Goal: Feedback & Contribution: Contribute content

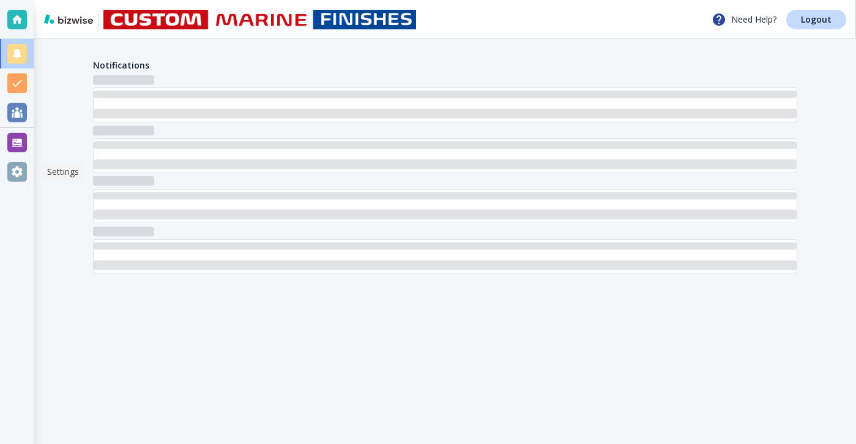
click at [27, 161] on div at bounding box center [17, 171] width 34 height 29
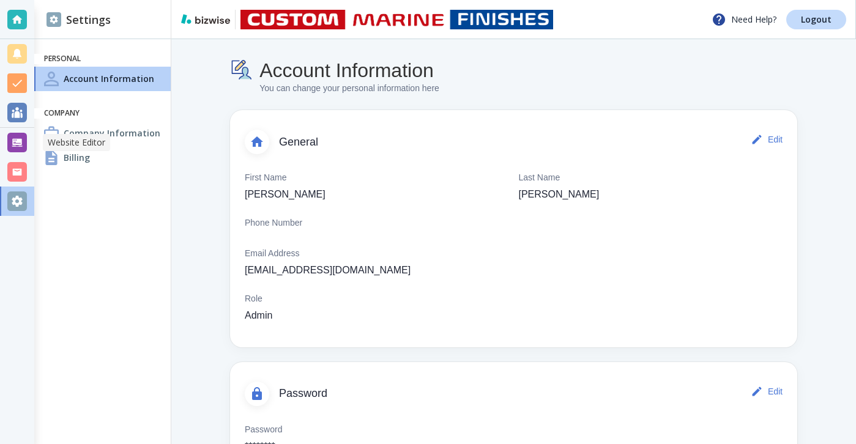
click at [17, 139] on div at bounding box center [17, 143] width 20 height 20
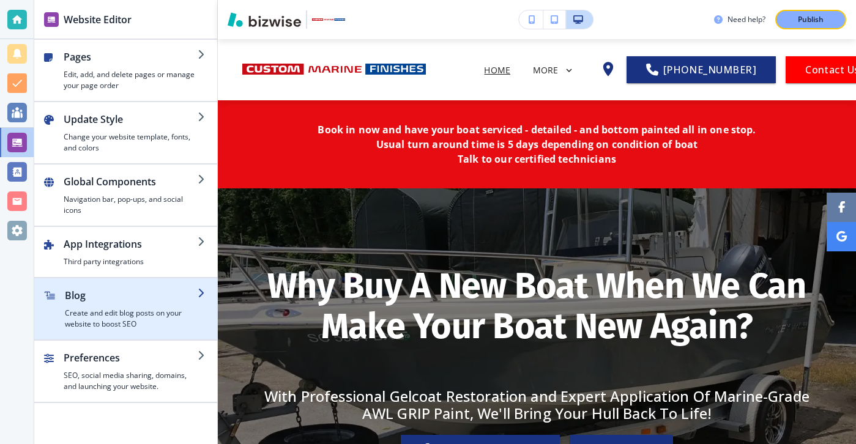
click at [180, 309] on h4 "Create and edit blog posts on your website to boost SEO" at bounding box center [131, 319] width 133 height 22
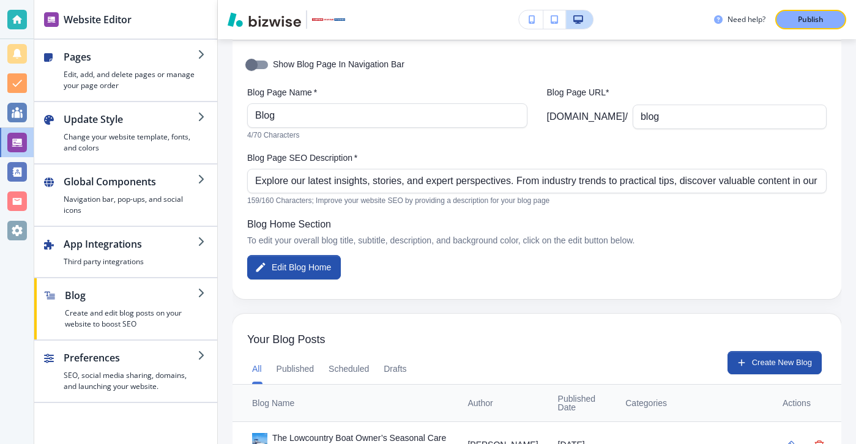
scroll to position [100, 0]
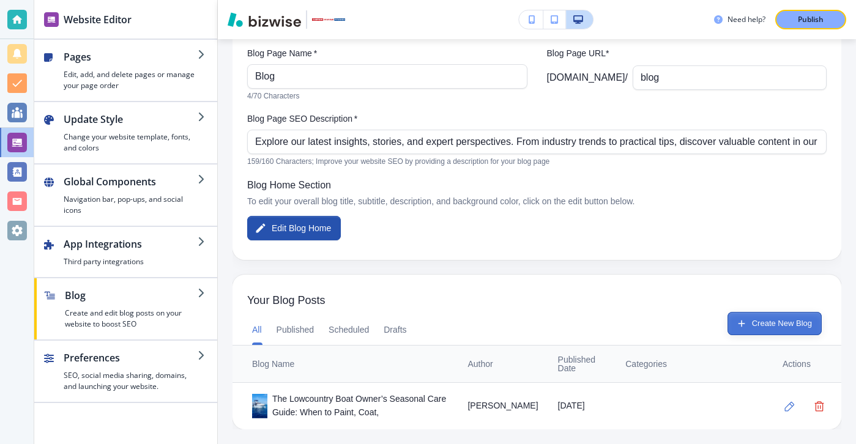
click at [776, 319] on button "Create New Blog" at bounding box center [774, 323] width 94 height 23
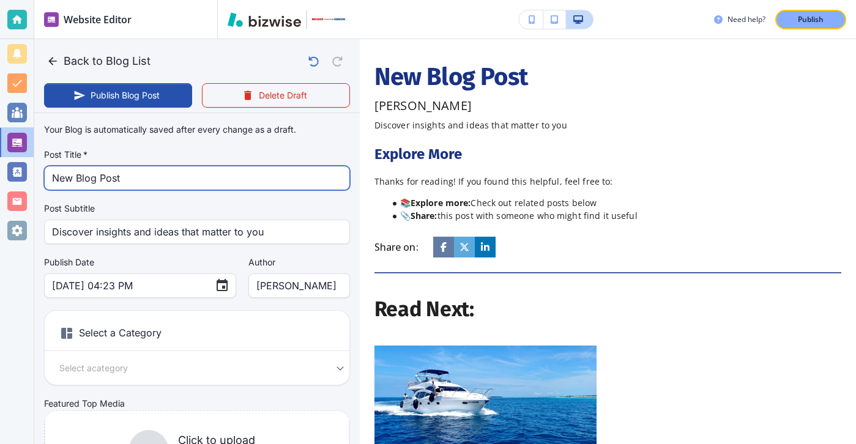
click at [287, 168] on input "New Blog Post" at bounding box center [197, 177] width 290 height 23
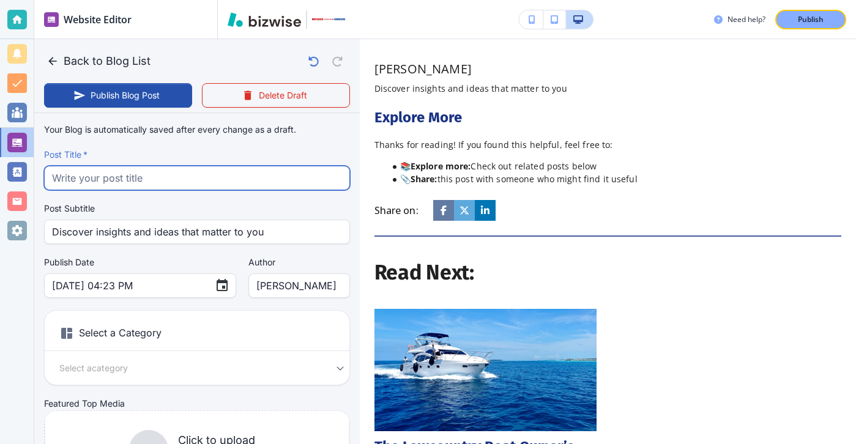
paste input "The Lowcountry Boat Owner’s Seasonal Care Guide: When to Paint, Coat, and Detail"
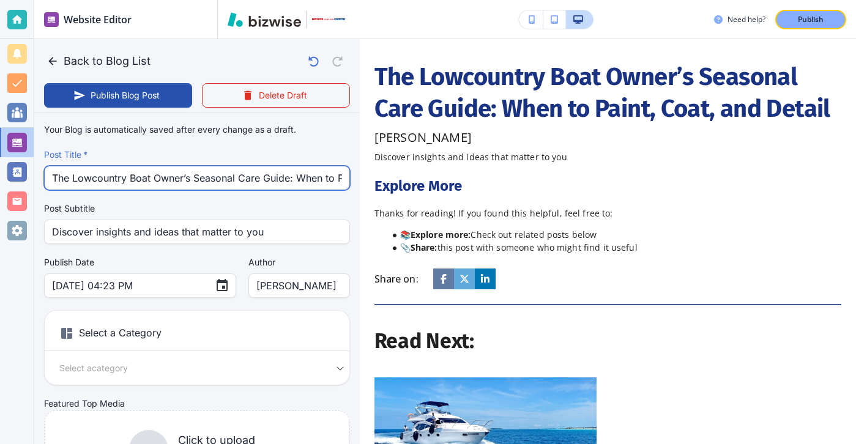
scroll to position [0, 98]
type input "The Lowcountry Boat Owner’s Seasonal Care Guide: When to Paint, Coat, and Detail"
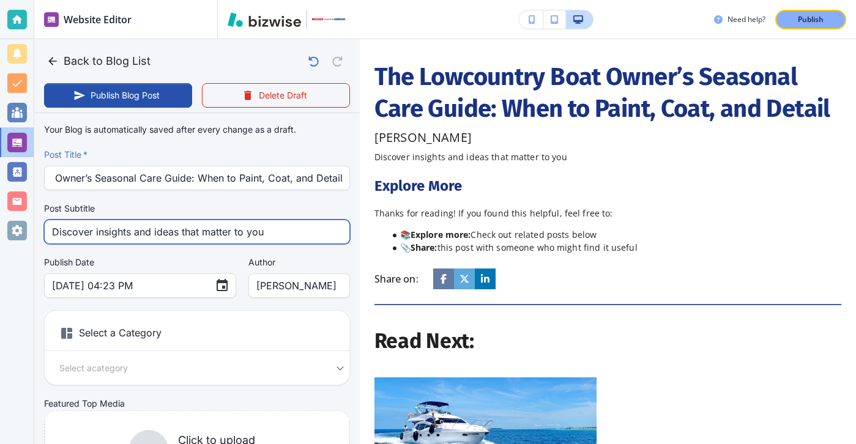
scroll to position [0, 0]
drag, startPoint x: 286, startPoint y: 242, endPoint x: 24, endPoint y: 212, distance: 263.5
click at [24, 212] on div "Website Editor Pages Edit, add, and delete pages or manage your page order Upda…" at bounding box center [428, 222] width 856 height 444
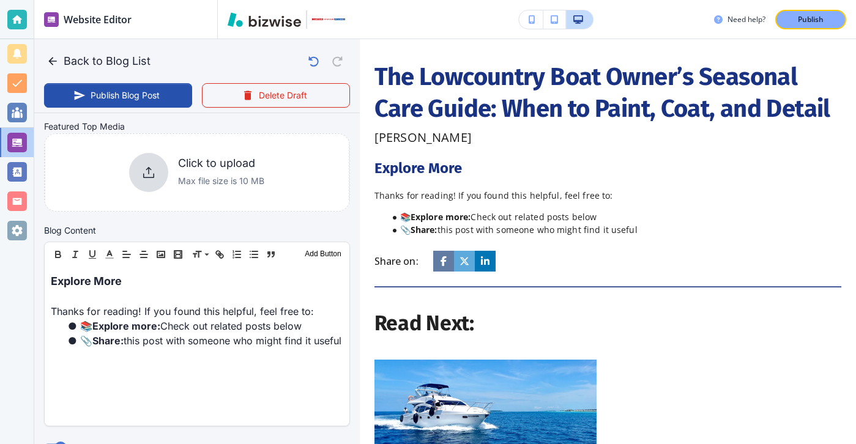
scroll to position [207, 0]
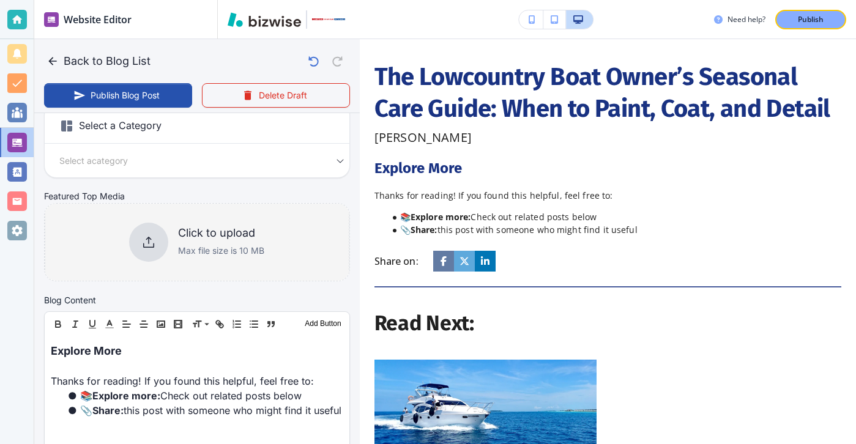
click at [150, 257] on div at bounding box center [148, 242] width 39 height 39
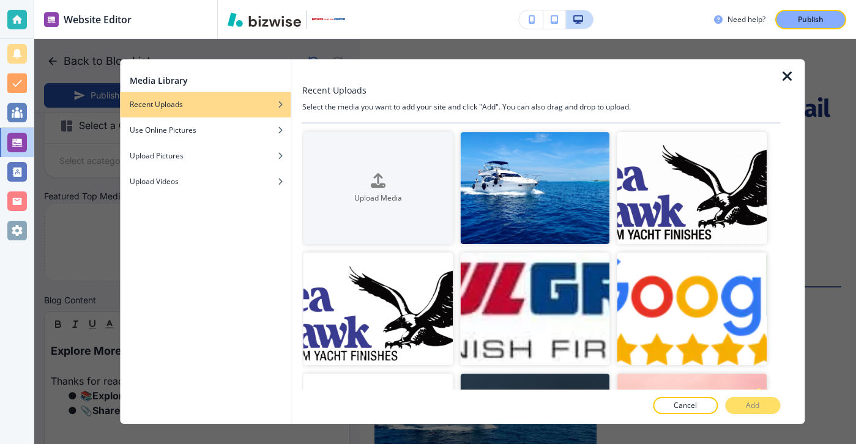
click at [791, 84] on icon "button" at bounding box center [787, 76] width 15 height 15
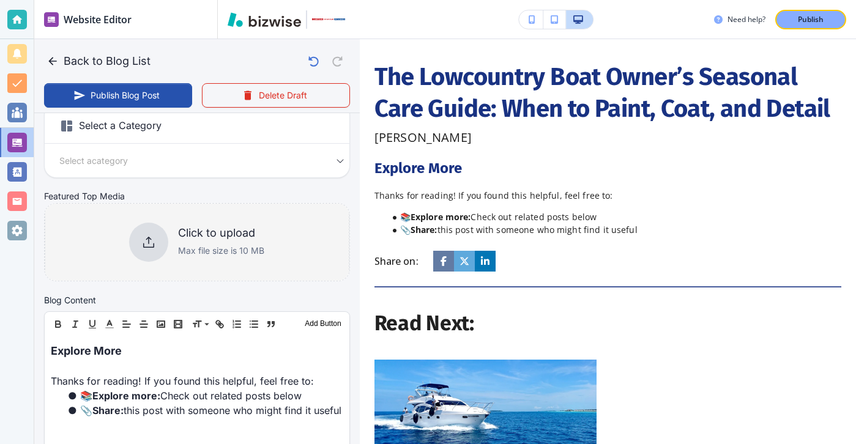
click at [184, 248] on p "Max file size is 10 MB" at bounding box center [221, 250] width 86 height 13
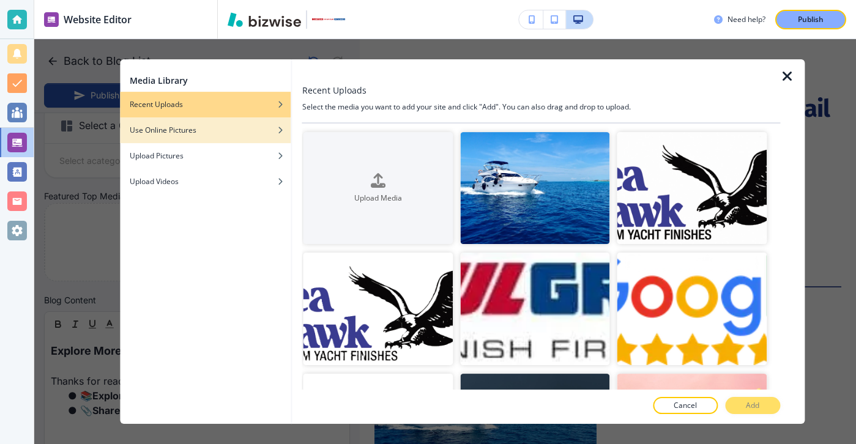
click at [188, 124] on div "button" at bounding box center [205, 120] width 171 height 7
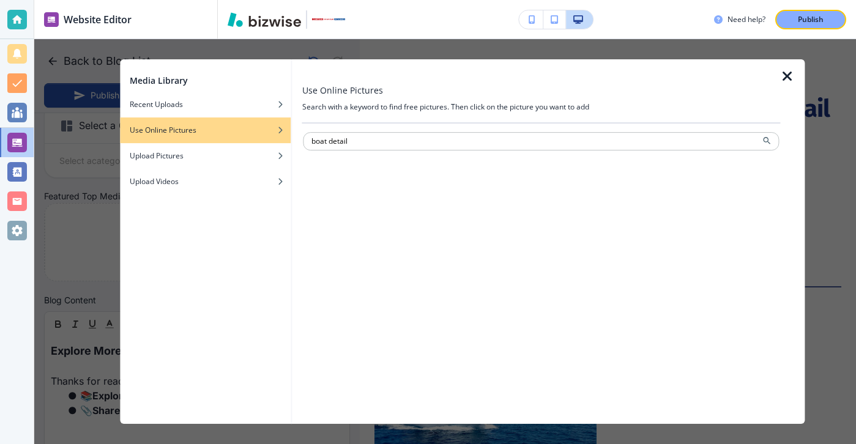
type input "boat detail"
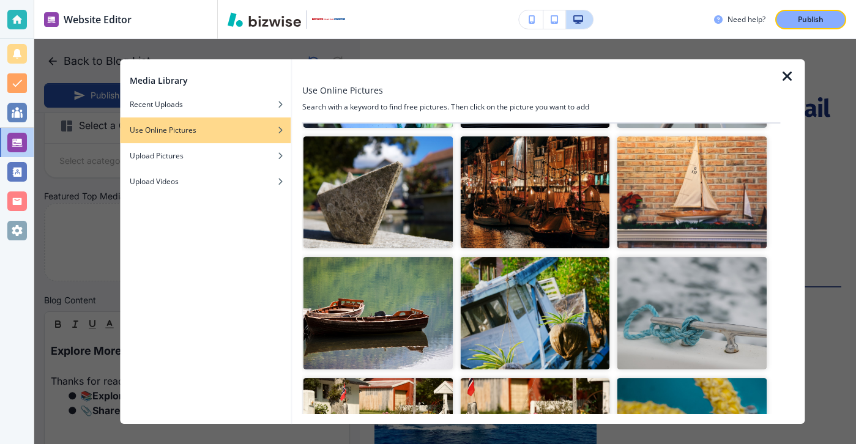
scroll to position [0, 0]
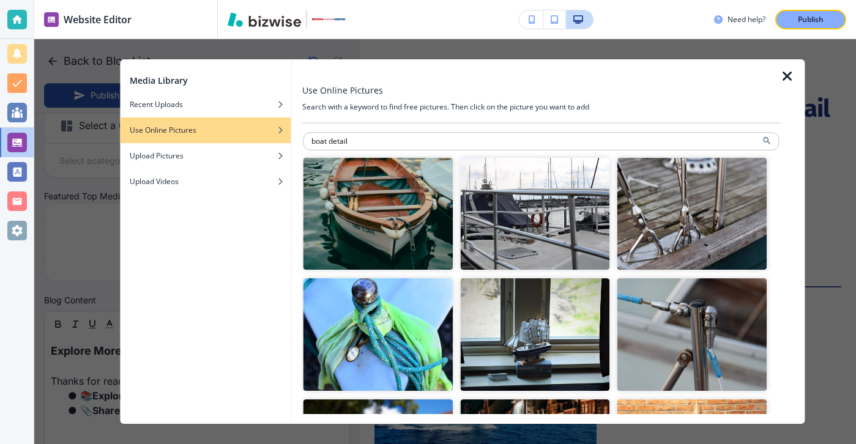
click at [595, 205] on img "button" at bounding box center [535, 214] width 150 height 112
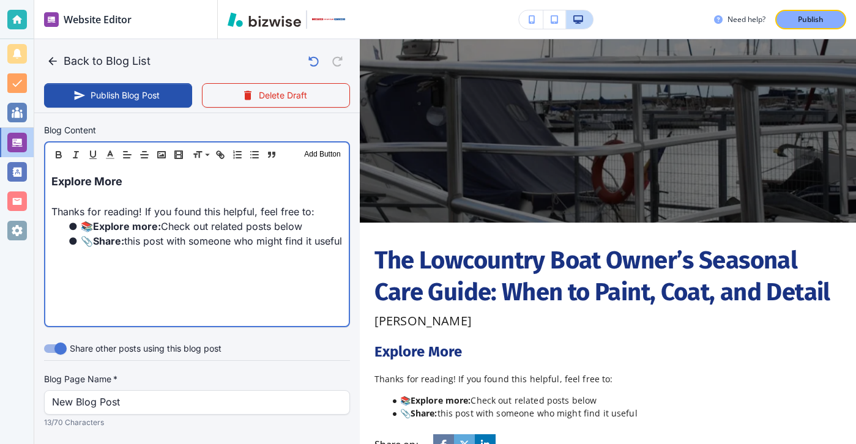
scroll to position [385, 0]
click at [150, 172] on div "Explore More Thanks for reading! If you found this helpful, feel free to: 📚 Exp…" at bounding box center [196, 245] width 303 height 159
click at [150, 172] on p "Explore More" at bounding box center [196, 180] width 291 height 17
click at [151, 173] on p "Explore More" at bounding box center [196, 180] width 291 height 17
click at [151, 174] on p "Explore More" at bounding box center [196, 180] width 291 height 17
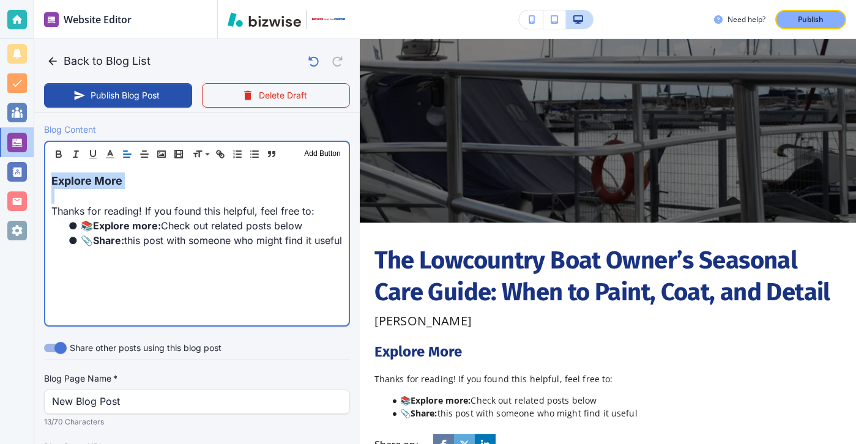
click at [151, 174] on p "Explore More" at bounding box center [196, 180] width 291 height 17
click at [151, 173] on p "Explore More" at bounding box center [196, 180] width 291 height 17
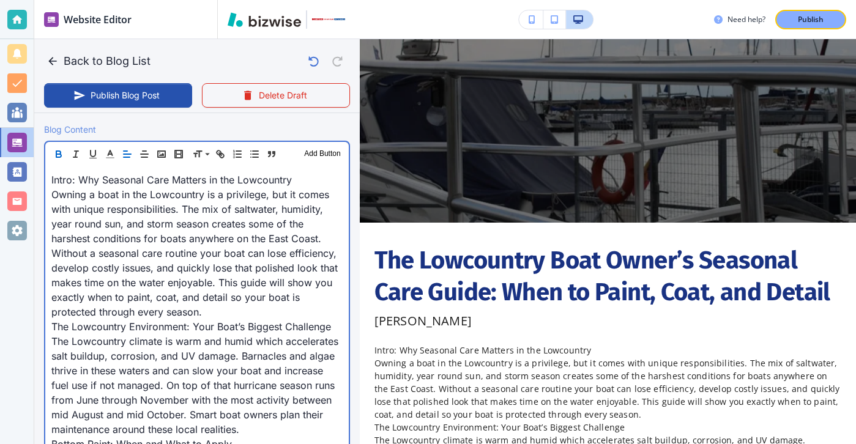
scroll to position [385, 0]
click at [229, 308] on p "Owning a boat in the Lowcountry is a privilege, but it comes with unique respon…" at bounding box center [196, 254] width 291 height 132
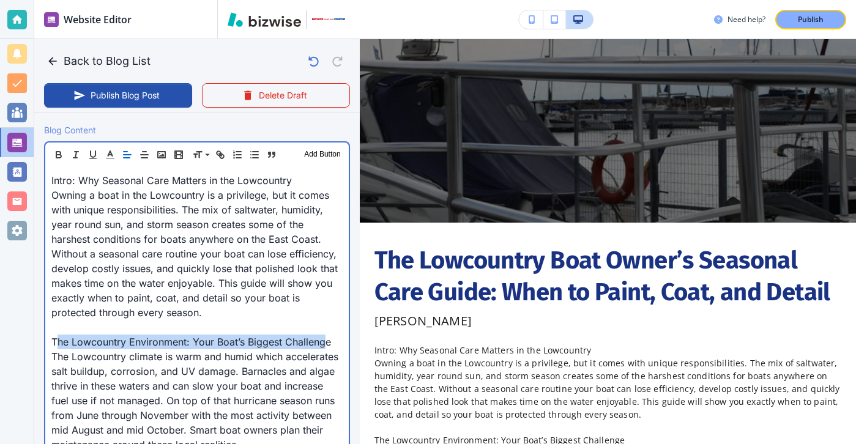
drag, startPoint x: 328, startPoint y: 343, endPoint x: 56, endPoint y: 344, distance: 272.8
click at [56, 344] on p "The Lowcountry Environment: Your Boat’s Biggest Challenge" at bounding box center [196, 342] width 291 height 15
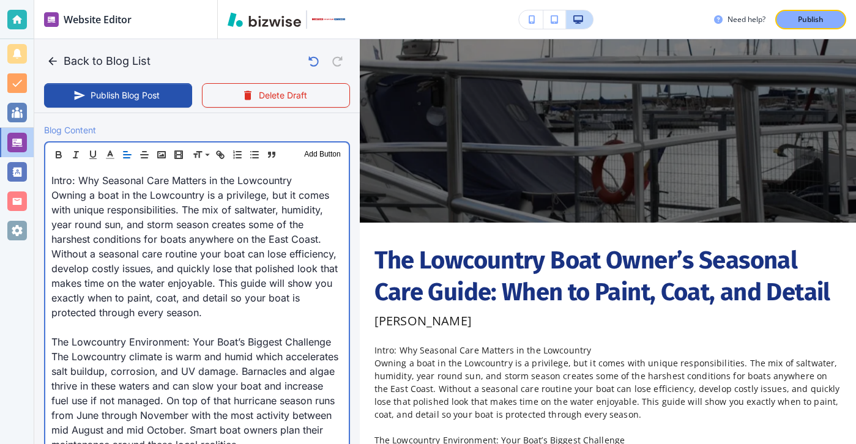
click at [54, 344] on p "The Lowcountry Environment: Your Boat’s Biggest Challenge" at bounding box center [196, 342] width 291 height 15
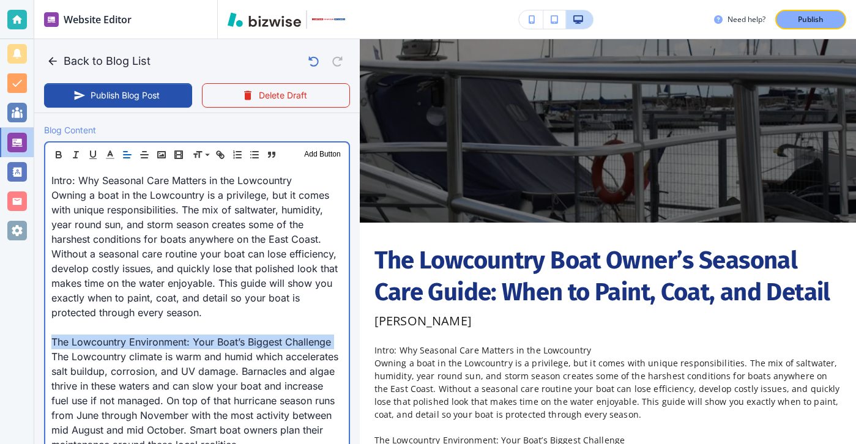
drag, startPoint x: 54, startPoint y: 344, endPoint x: 338, endPoint y: 341, distance: 283.2
click at [338, 341] on p "The Lowcountry Environment: Your Boat’s Biggest Challenge" at bounding box center [196, 342] width 291 height 15
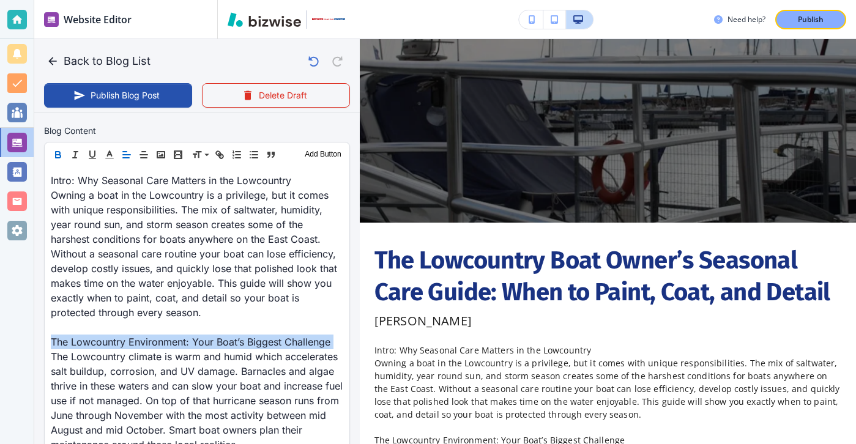
click at [64, 160] on button "button" at bounding box center [58, 154] width 17 height 15
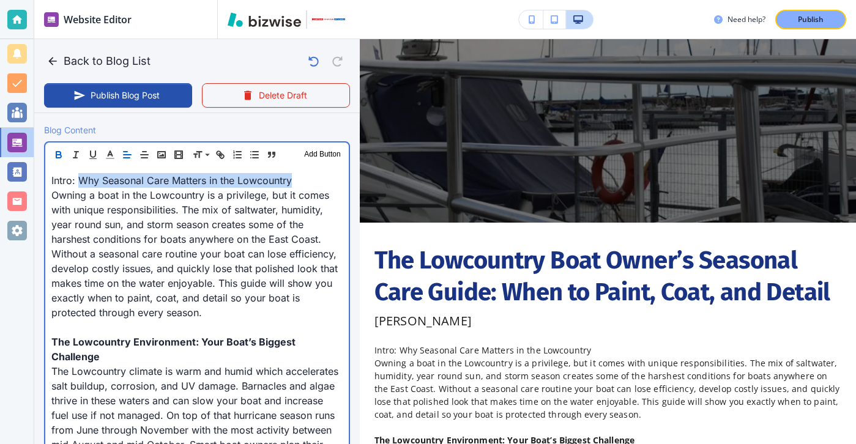
drag, startPoint x: 344, startPoint y: 186, endPoint x: 78, endPoint y: 183, distance: 266.0
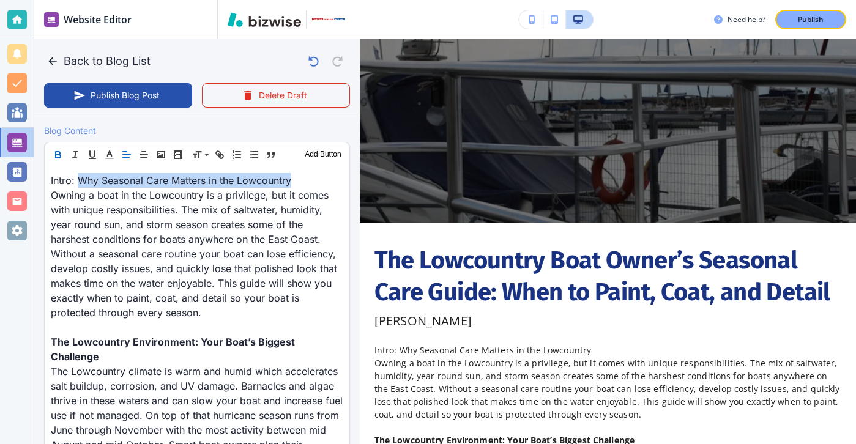
click at [57, 148] on button "button" at bounding box center [58, 154] width 17 height 15
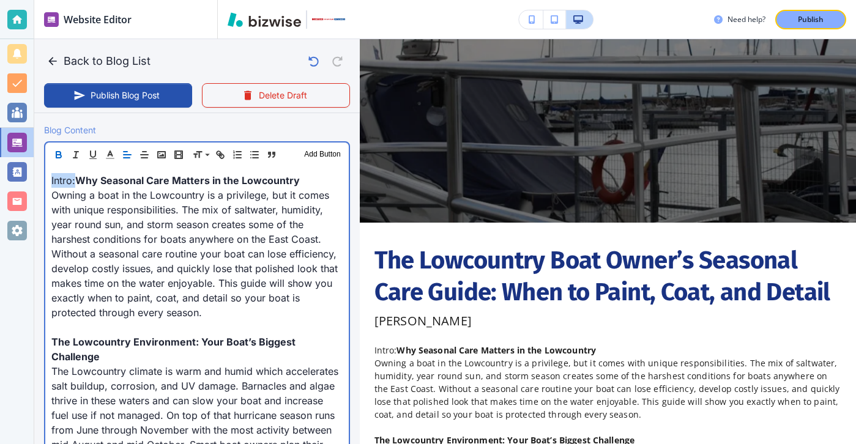
drag, startPoint x: 76, startPoint y: 180, endPoint x: 21, endPoint y: 180, distance: 55.0
click at [25, 180] on div "Website Editor Pages Edit, add, and delete pages or manage your page order Upda…" at bounding box center [428, 222] width 856 height 444
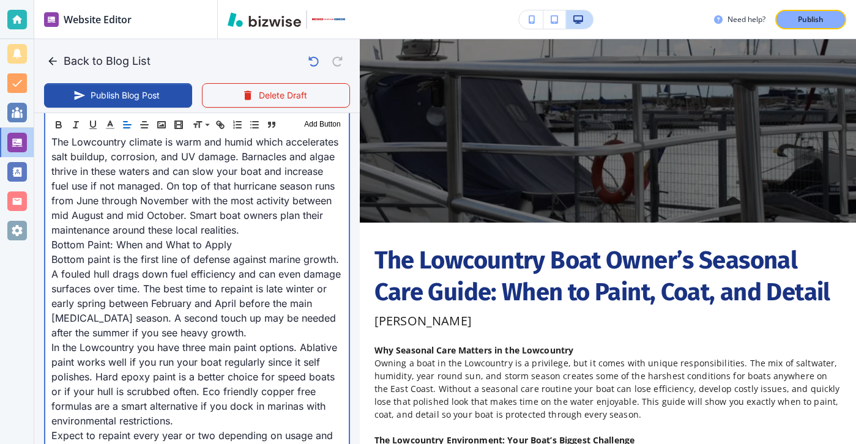
scroll to position [622, 0]
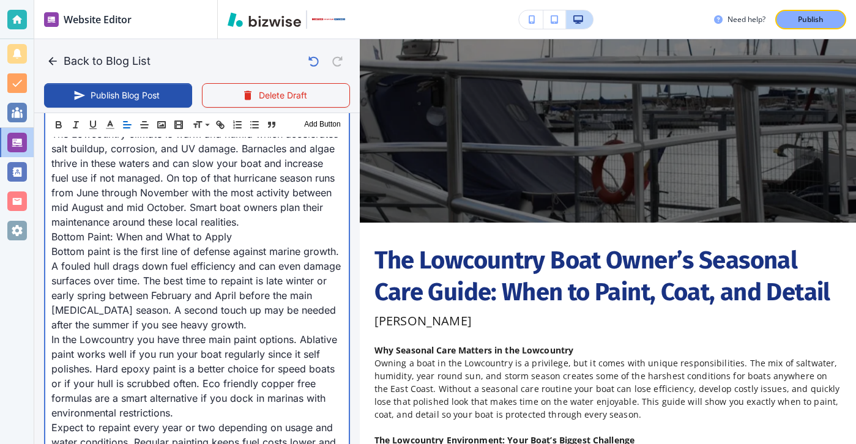
click at [251, 211] on p "The Lowcountry climate is warm and humid which accelerates salt buildup, corros…" at bounding box center [196, 178] width 291 height 103
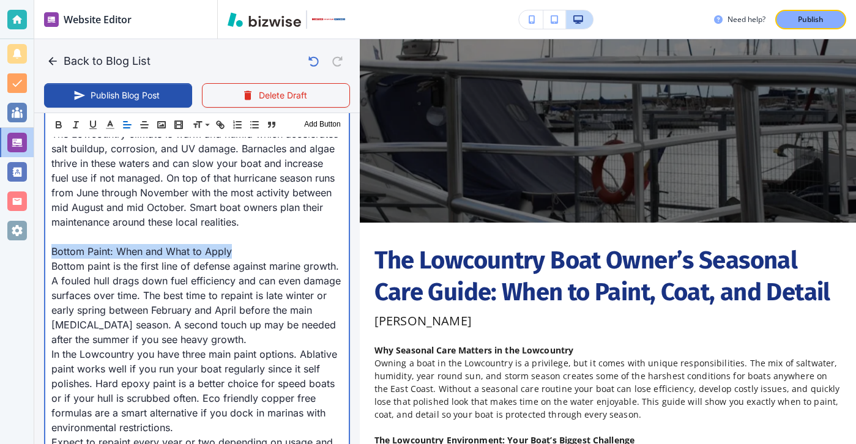
drag, startPoint x: 281, startPoint y: 234, endPoint x: 7, endPoint y: 234, distance: 274.0
click at [7, 234] on div "Website Editor Pages Edit, add, and delete pages or manage your page order Upda…" at bounding box center [428, 222] width 856 height 444
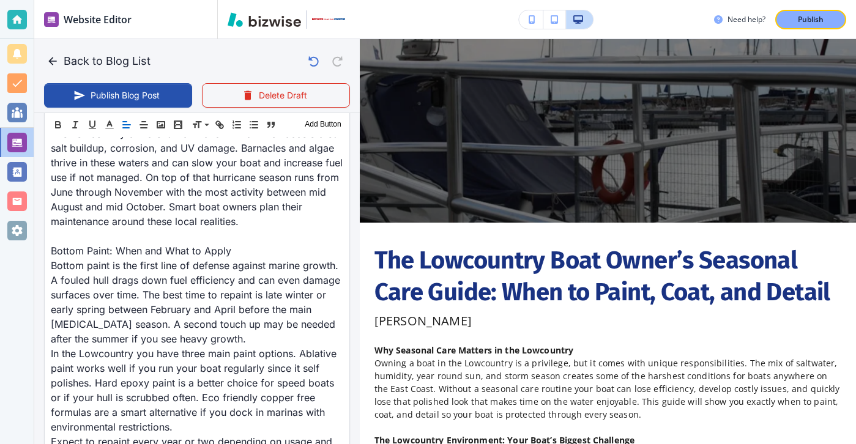
click at [54, 133] on div "Header 1 Header 2 Header 3 Body Text Add Button" at bounding box center [197, 125] width 305 height 24
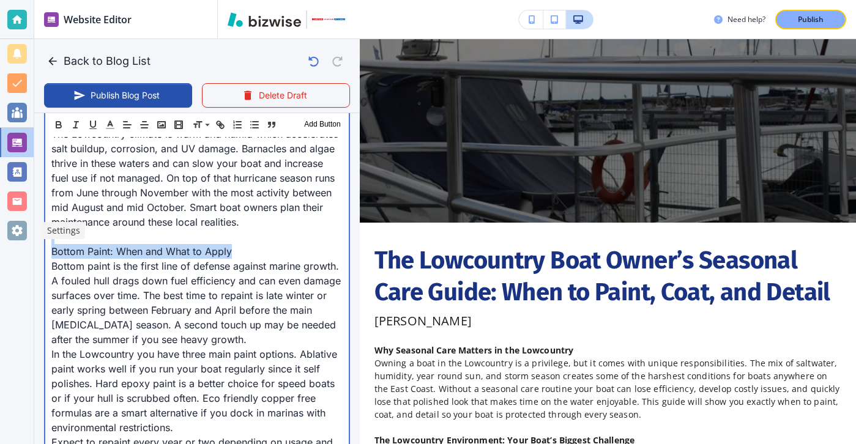
drag, startPoint x: 268, startPoint y: 239, endPoint x: 29, endPoint y: 229, distance: 238.7
click at [29, 229] on div "Website Editor Pages Edit, add, and delete pages or manage your page order Upda…" at bounding box center [428, 222] width 856 height 444
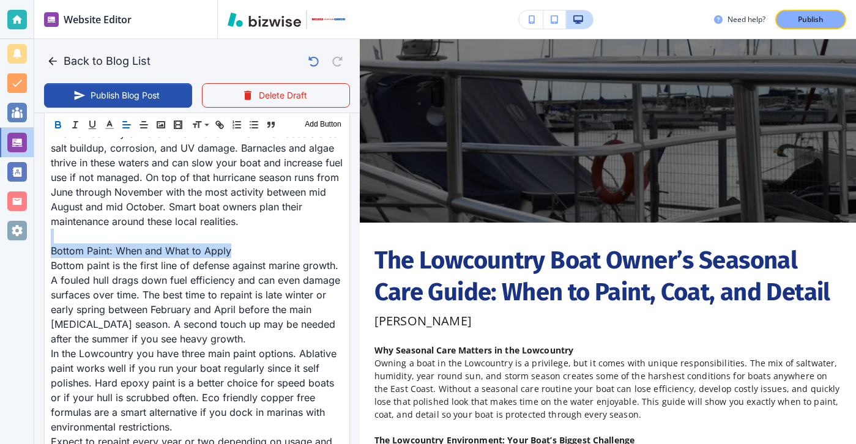
click at [63, 125] on icon "button" at bounding box center [58, 124] width 11 height 11
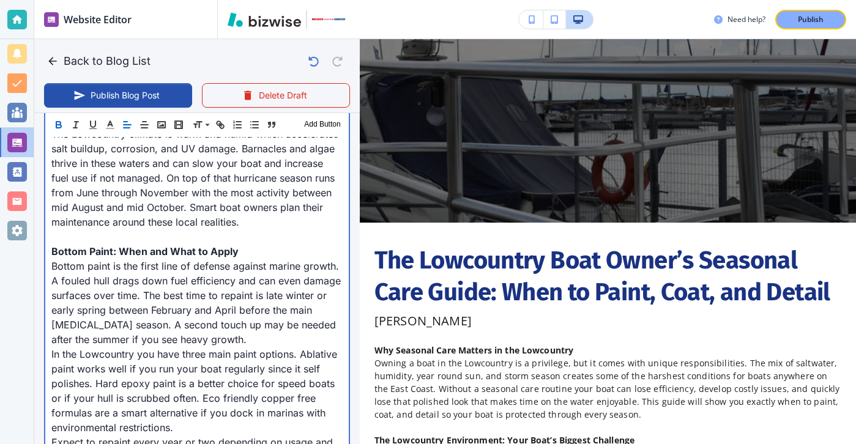
click at [223, 325] on p "Bottom paint is the first line of defense against marine growth. A fouled hull …" at bounding box center [196, 303] width 291 height 88
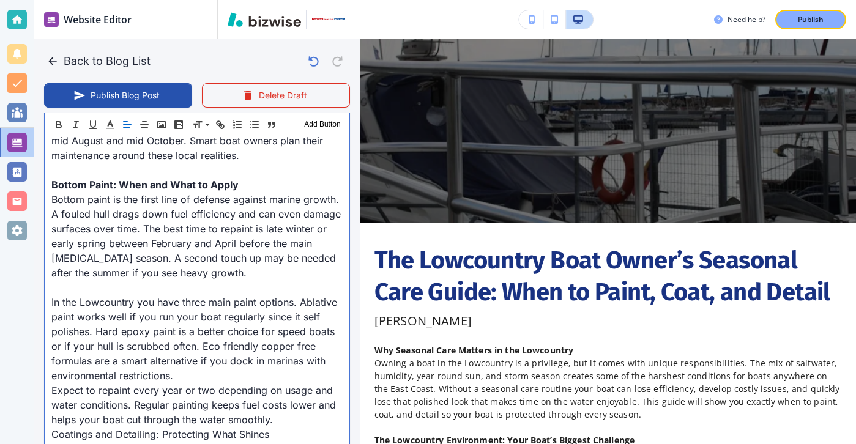
scroll to position [703, 0]
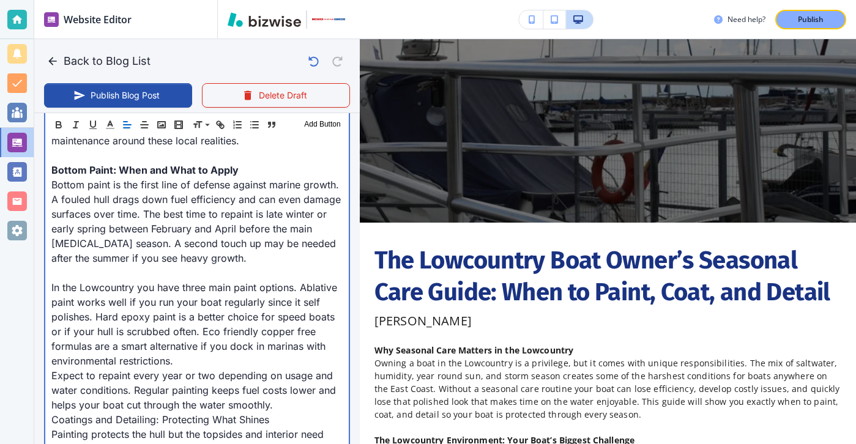
click at [212, 368] on p "Expect to repaint every year or two depending on usage and water conditions. Re…" at bounding box center [196, 390] width 291 height 44
click at [208, 348] on p "In the Lowcountry you have three main paint options. Ablative paint works well …" at bounding box center [196, 324] width 291 height 88
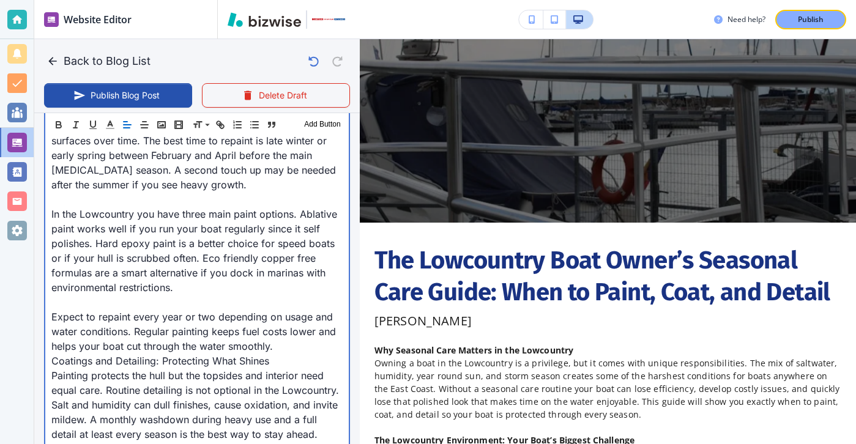
scroll to position [794, 0]
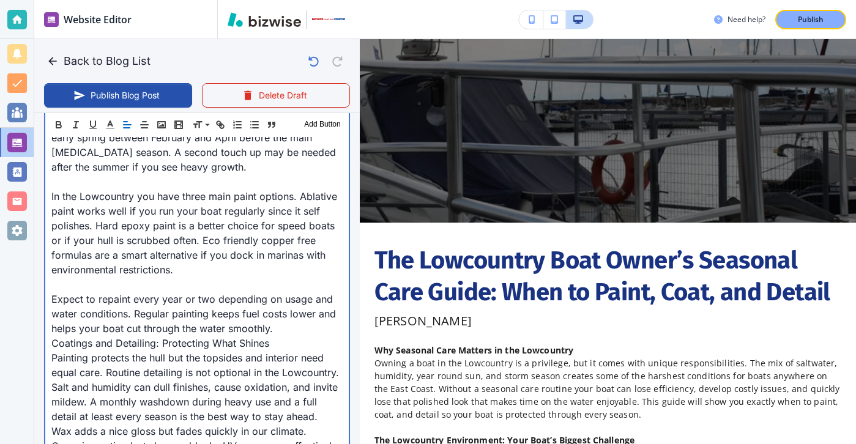
click at [282, 336] on p "Coatings and Detailing: Protecting What Shines" at bounding box center [196, 343] width 291 height 15
click at [282, 315] on p "Expect to repaint every year or two depending on usage and water conditions. Re…" at bounding box center [196, 314] width 291 height 44
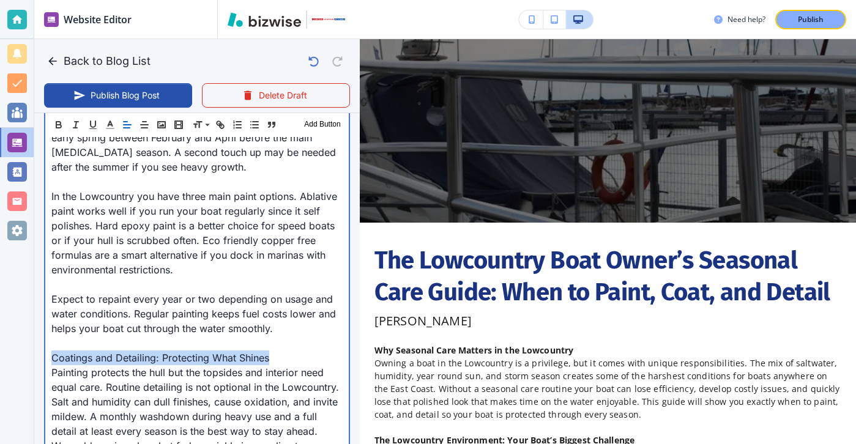
drag, startPoint x: 300, startPoint y: 346, endPoint x: 43, endPoint y: 350, distance: 257.5
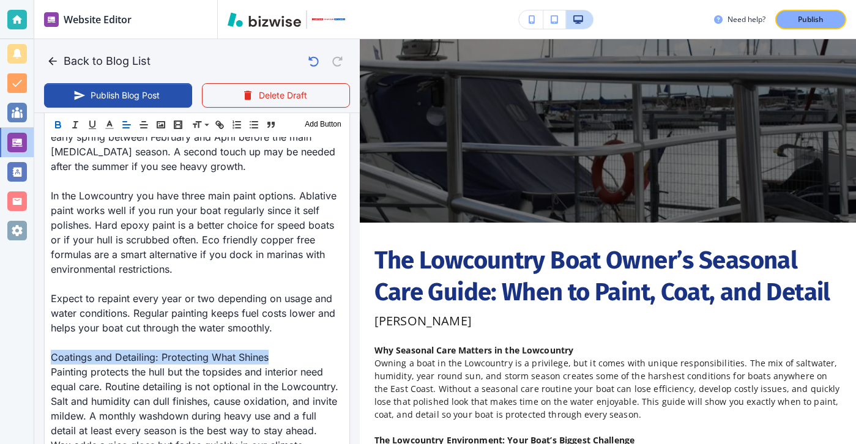
click at [54, 124] on icon "button" at bounding box center [58, 124] width 11 height 11
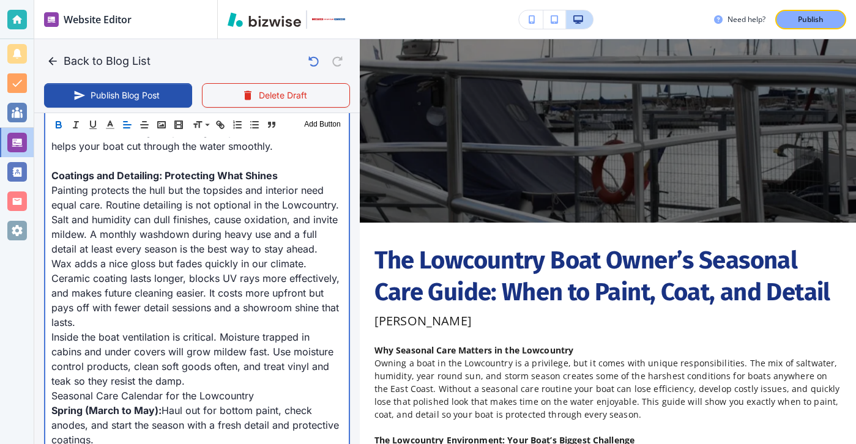
scroll to position [1012, 0]
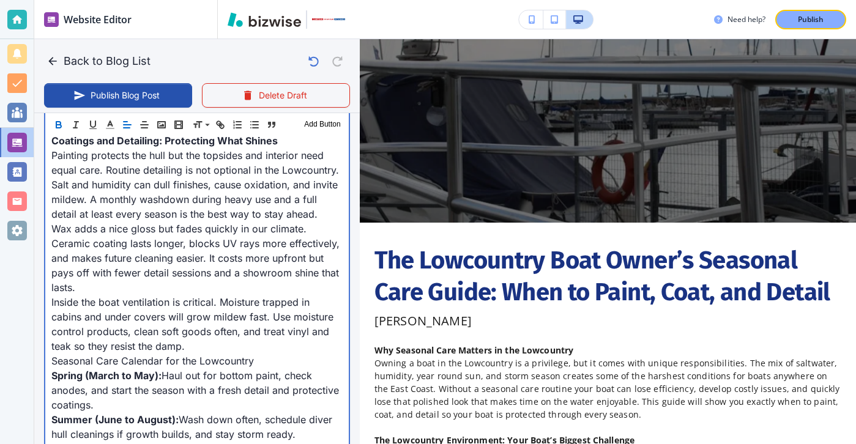
click at [158, 269] on p "Wax adds a nice gloss but fades quickly in our climate. Ceramic coating lasts l…" at bounding box center [196, 257] width 291 height 73
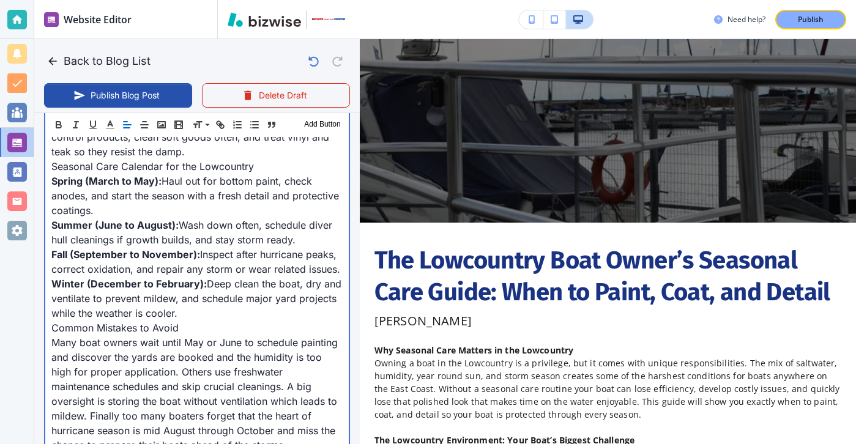
scroll to position [1281, 0]
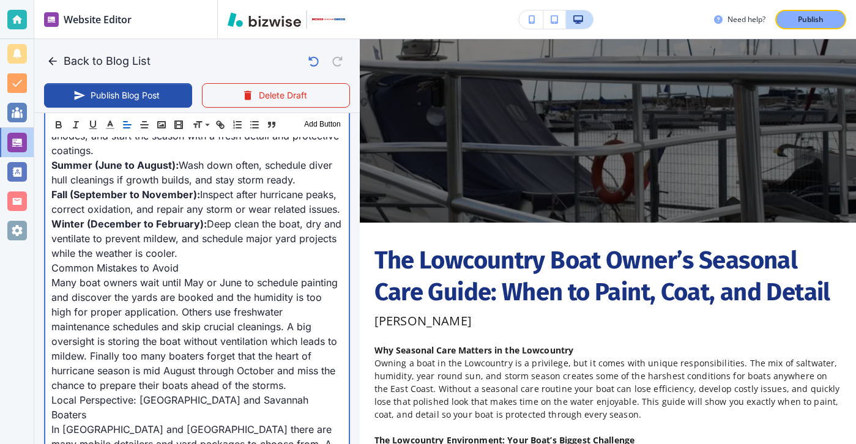
click at [204, 241] on p "Winter (December to February): Deep clean the boat, dry and ventilate to preven…" at bounding box center [196, 238] width 291 height 44
type input "[DATE] 04:25 PM"
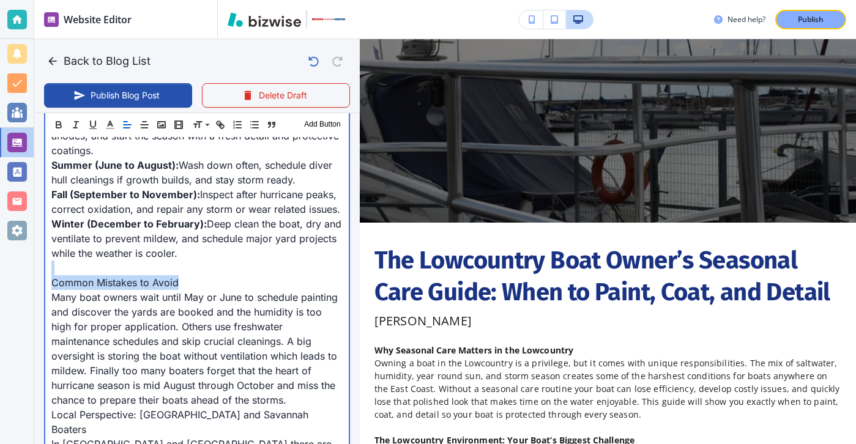
drag, startPoint x: 212, startPoint y: 259, endPoint x: 191, endPoint y: 267, distance: 22.3
click at [191, 267] on div "Why Seasonal Care Matters in the Lowcountry Owning a boat in the Lowcountry is …" at bounding box center [196, 11] width 303 height 1480
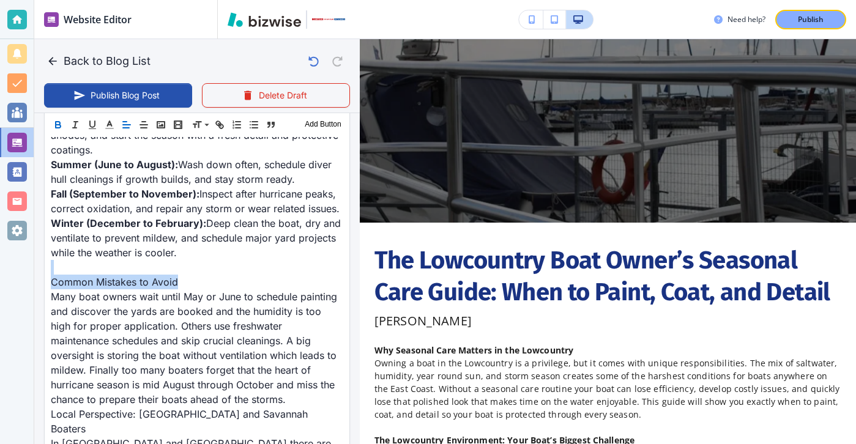
click at [59, 122] on icon "button" at bounding box center [58, 123] width 4 height 3
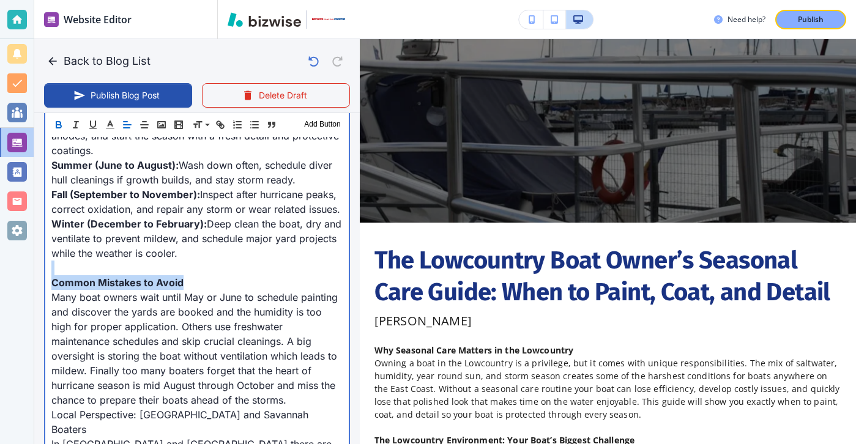
scroll to position [1344, 0]
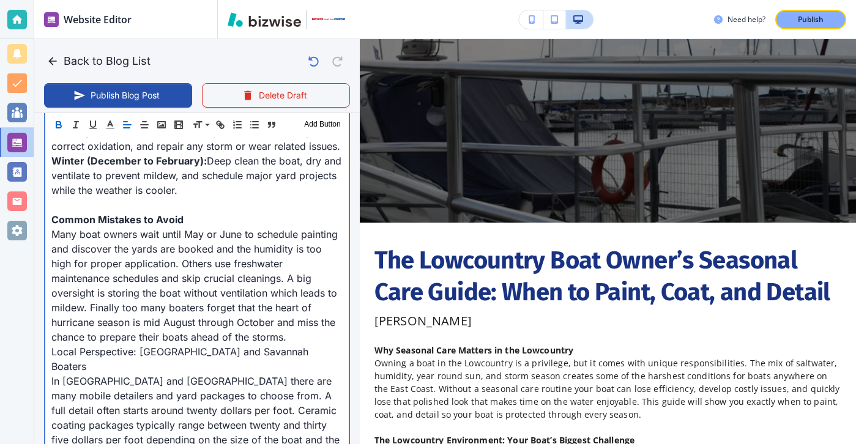
click at [192, 319] on p "Many boat owners wait until May or June to schedule painting and discover the y…" at bounding box center [196, 285] width 291 height 117
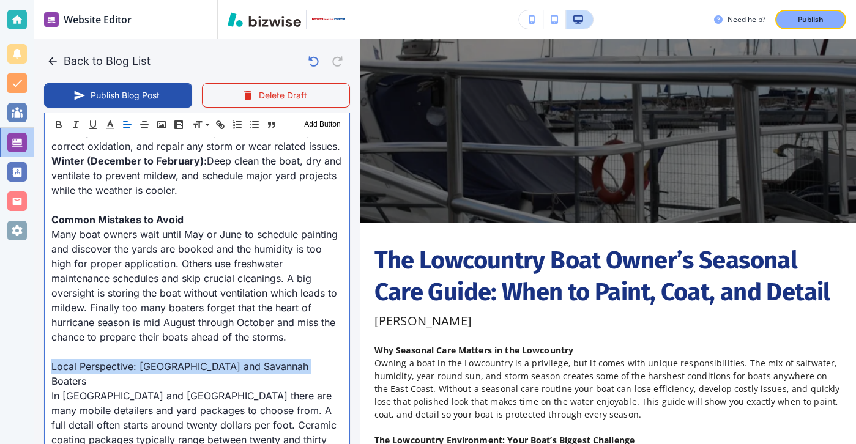
drag, startPoint x: 311, startPoint y: 353, endPoint x: 52, endPoint y: 354, distance: 258.7
click at [52, 359] on p "Local Perspective: [GEOGRAPHIC_DATA] and Savannah Boaters" at bounding box center [196, 373] width 291 height 29
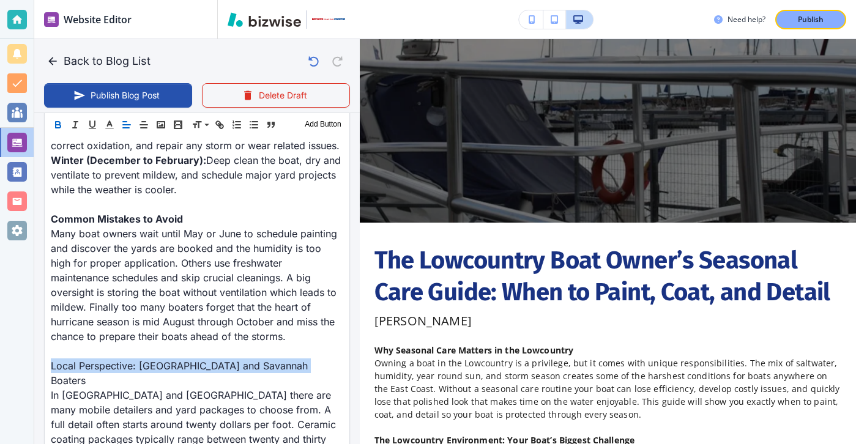
click at [60, 128] on icon "button" at bounding box center [58, 124] width 11 height 11
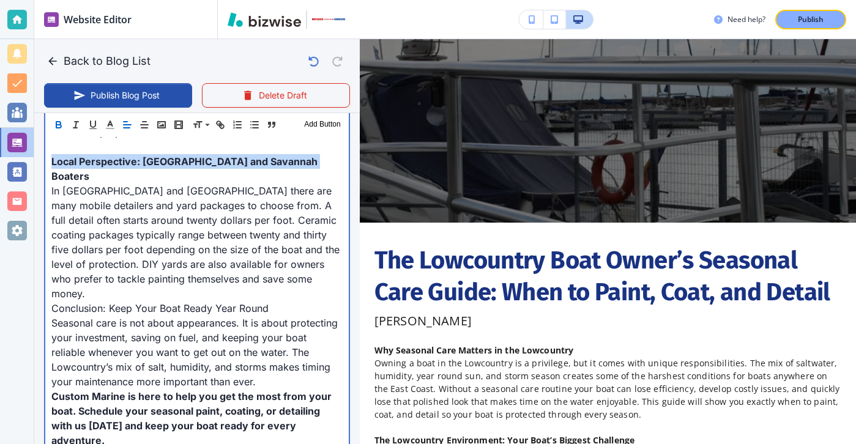
scroll to position [1562, 0]
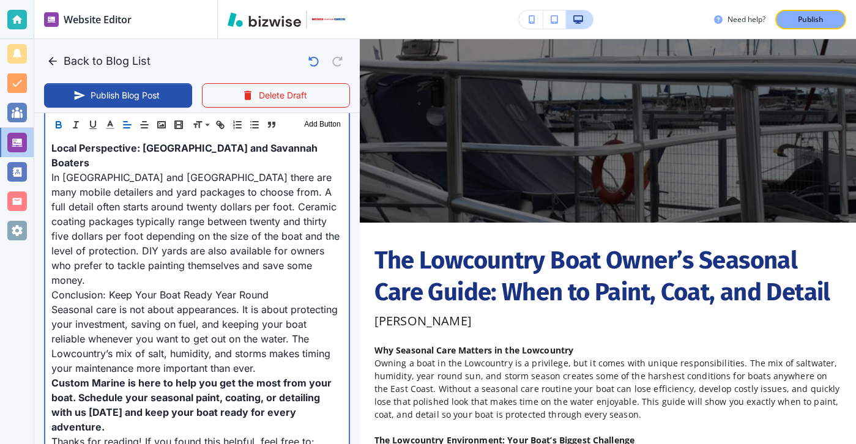
click at [271, 239] on p "In [GEOGRAPHIC_DATA] and [GEOGRAPHIC_DATA] there are many mobile detailers and …" at bounding box center [196, 228] width 291 height 117
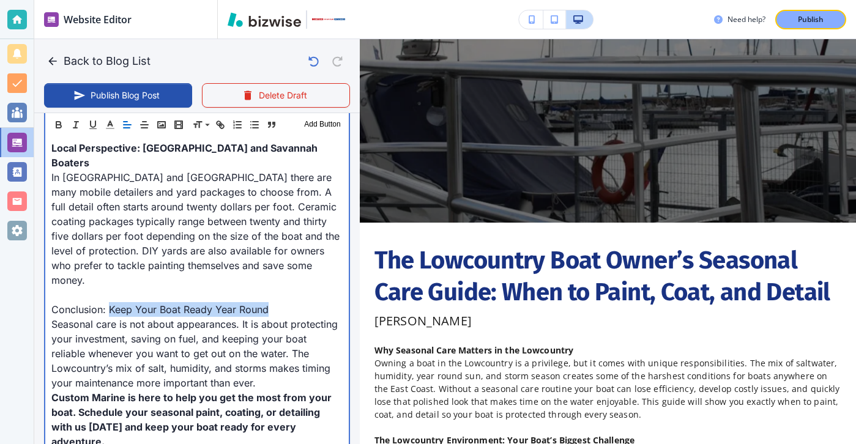
drag, startPoint x: 297, startPoint y: 264, endPoint x: 111, endPoint y: 267, distance: 186.5
click at [111, 302] on p "Conclusion: Keep Your Boat Ready Year Round" at bounding box center [196, 309] width 291 height 15
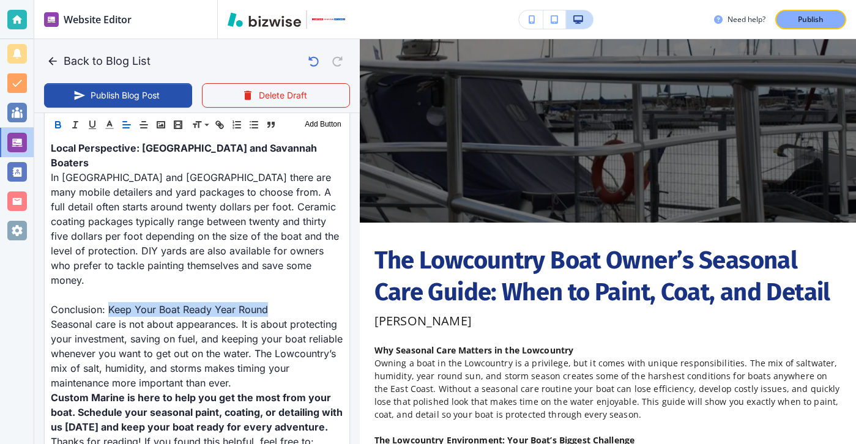
click at [62, 120] on icon "button" at bounding box center [58, 124] width 11 height 11
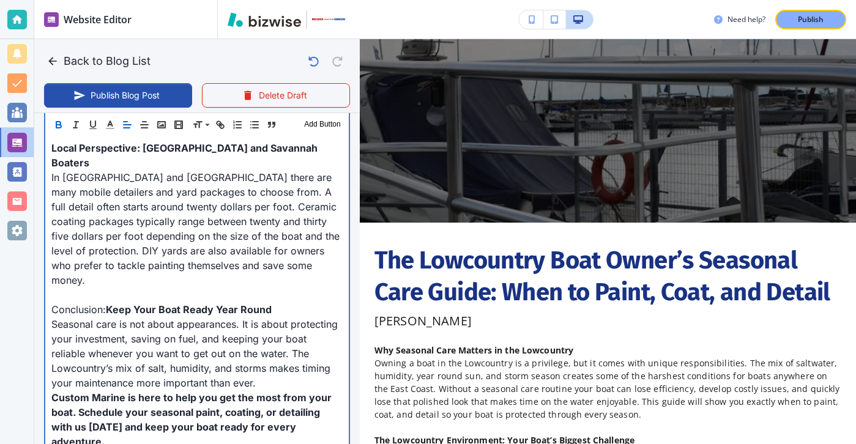
click at [283, 302] on p "Conclusion: Keep Your Boat Ready Year Round" at bounding box center [196, 309] width 291 height 15
drag, startPoint x: 283, startPoint y: 267, endPoint x: 21, endPoint y: 268, distance: 261.8
click at [21, 268] on div "Website Editor Pages Edit, add, and delete pages or manage your page order Upda…" at bounding box center [428, 222] width 856 height 444
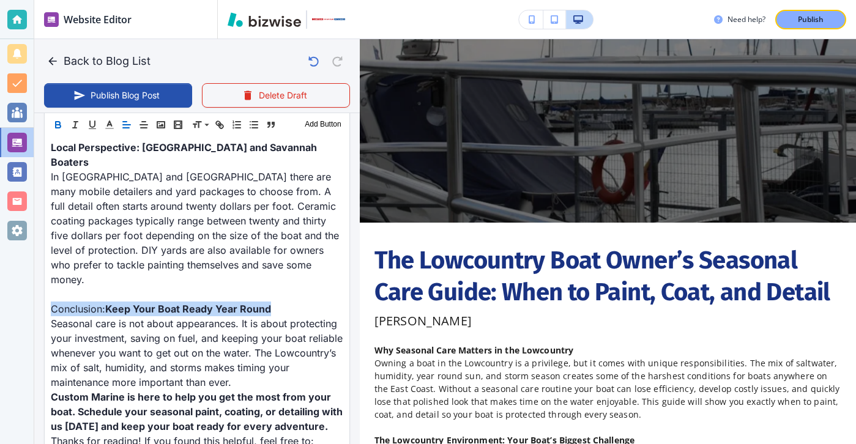
click at [53, 124] on icon "button" at bounding box center [58, 124] width 11 height 11
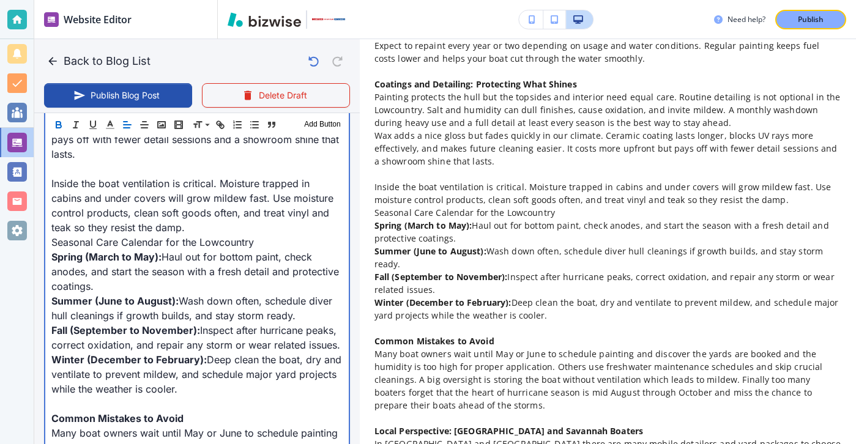
scroll to position [1104, 0]
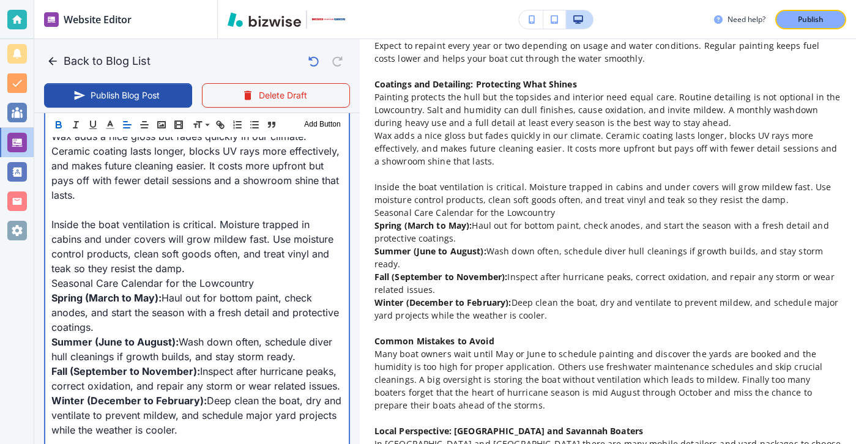
click at [148, 187] on p "Wax adds a nice gloss but fades quickly in our climate. Ceramic coating lasts l…" at bounding box center [196, 165] width 291 height 73
click at [148, 202] on p at bounding box center [196, 209] width 291 height 15
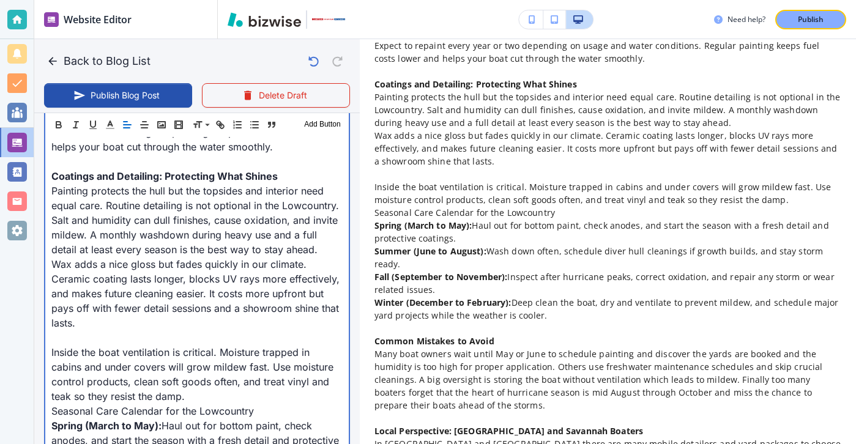
scroll to position [974, 0]
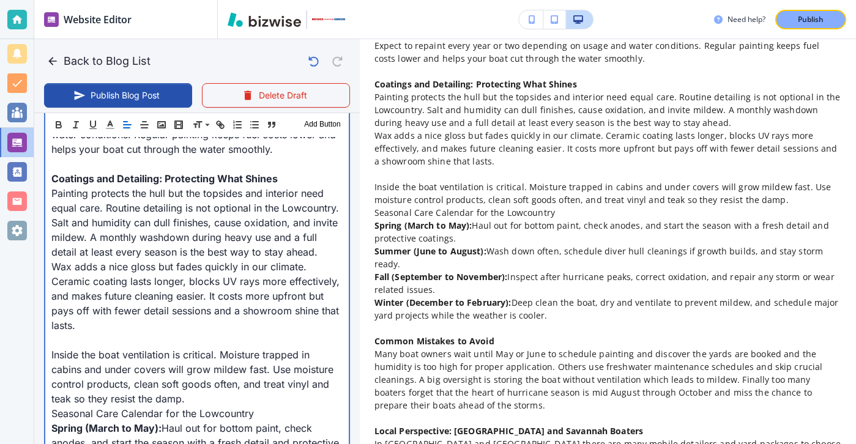
click at [207, 406] on p "Seasonal Care Calendar for the Lowcountry" at bounding box center [196, 413] width 291 height 15
click at [206, 388] on p "Inside the boat ventilation is critical. Moisture trapped in cabins and under c…" at bounding box center [196, 376] width 291 height 59
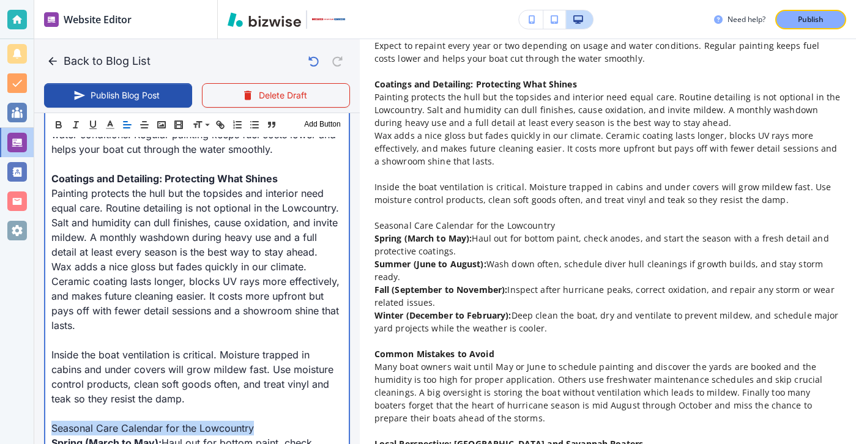
drag, startPoint x: 261, startPoint y: 419, endPoint x: 39, endPoint y: 421, distance: 221.4
click at [39, 420] on div "Blog Content Header 1 Header 2 Header 3 Body Text Add Button Why Seasonal Care …" at bounding box center [196, 324] width 325 height 1578
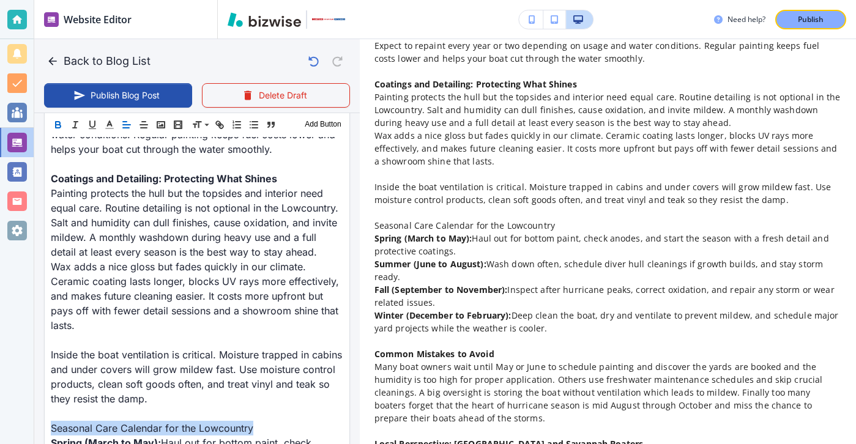
click at [56, 122] on icon "button" at bounding box center [58, 123] width 4 height 3
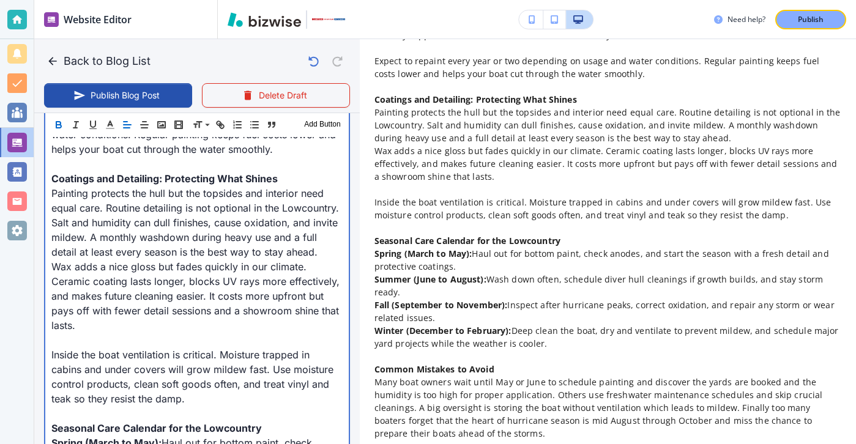
scroll to position [582, 0]
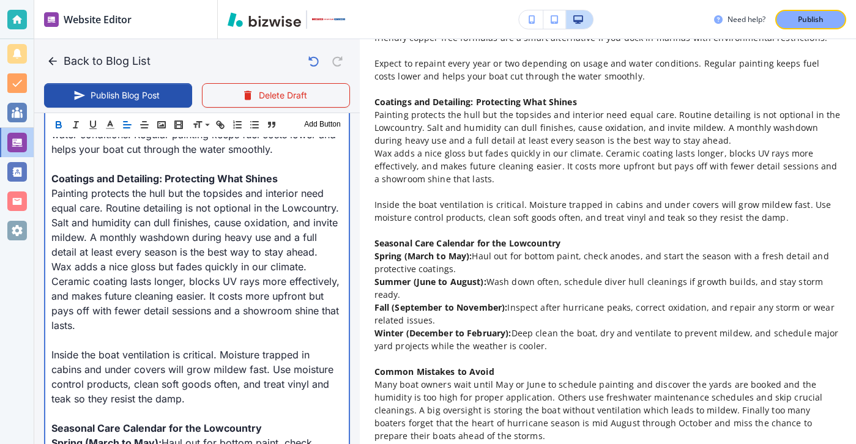
click at [324, 242] on p "Painting protects the hull but the topsides and interior need equal care. Routi…" at bounding box center [196, 222] width 291 height 73
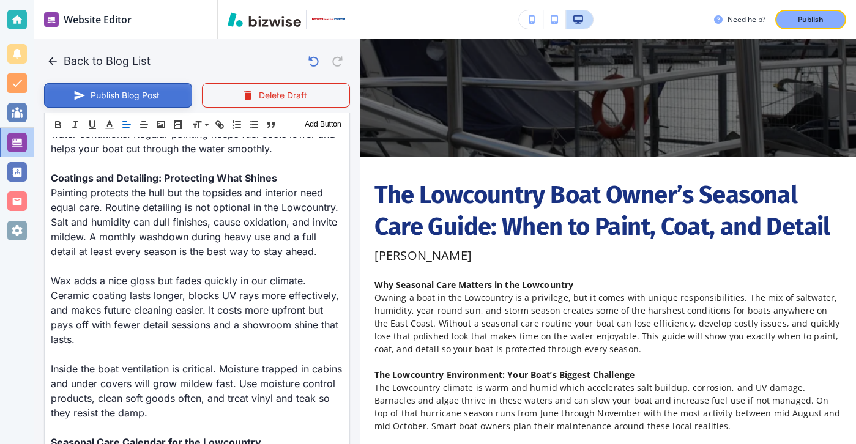
scroll to position [973, 0]
click at [116, 106] on button "Publish Blog Post" at bounding box center [118, 95] width 148 height 24
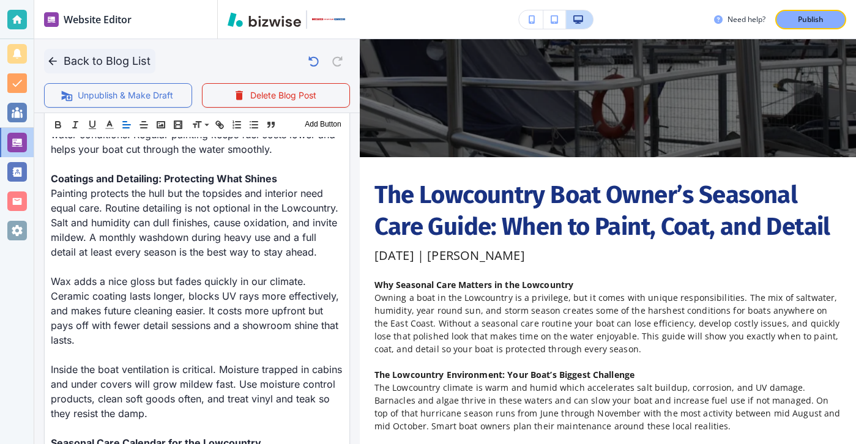
click at [51, 52] on button "Back to Blog List" at bounding box center [99, 61] width 111 height 24
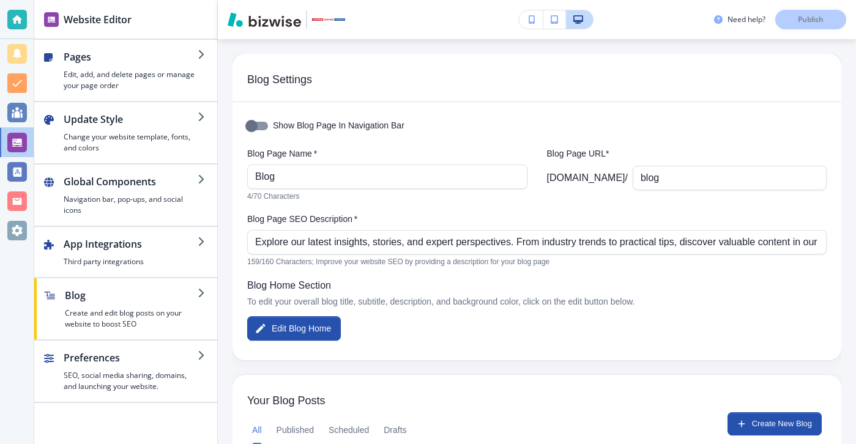
scroll to position [147, 0]
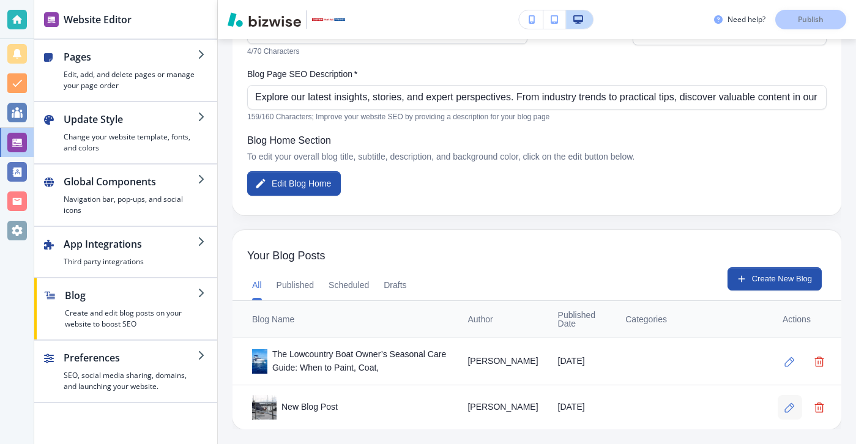
click at [779, 400] on button "button" at bounding box center [789, 407] width 24 height 24
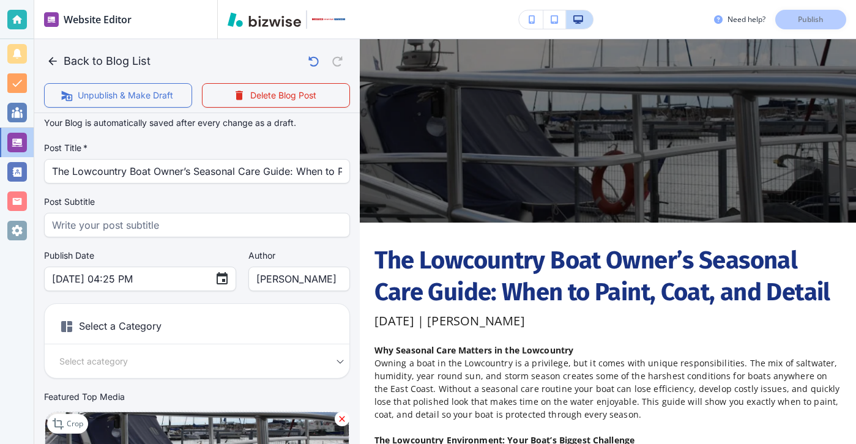
scroll to position [0, 0]
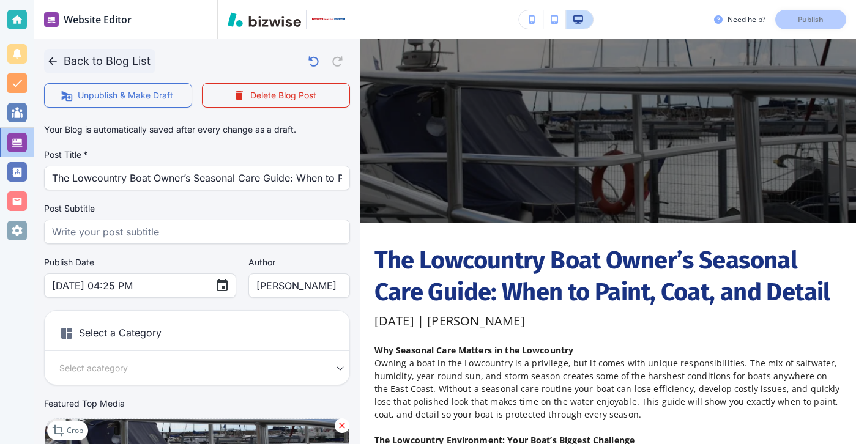
click at [56, 62] on icon "button" at bounding box center [52, 61] width 12 height 12
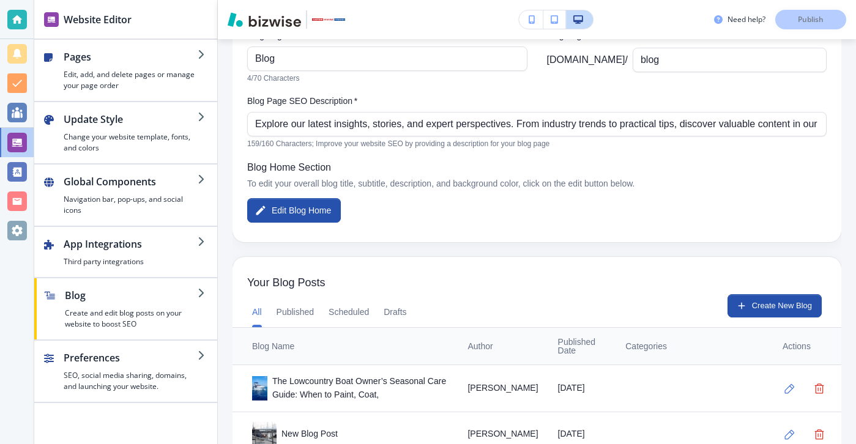
scroll to position [147, 0]
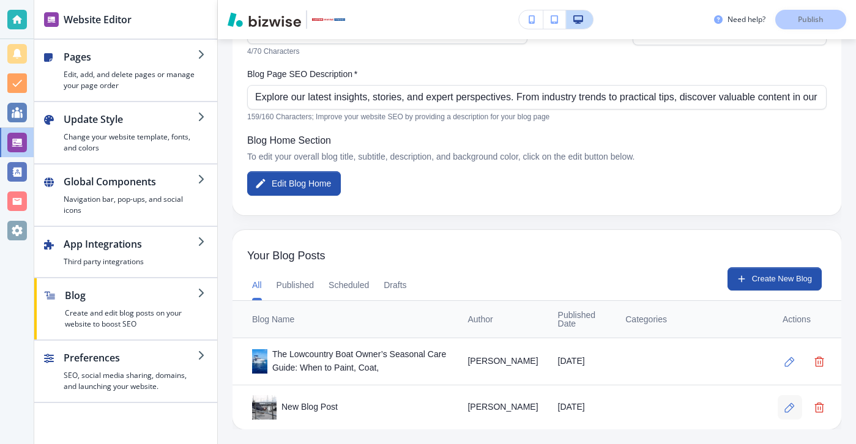
click at [786, 403] on icon "button" at bounding box center [789, 407] width 10 height 10
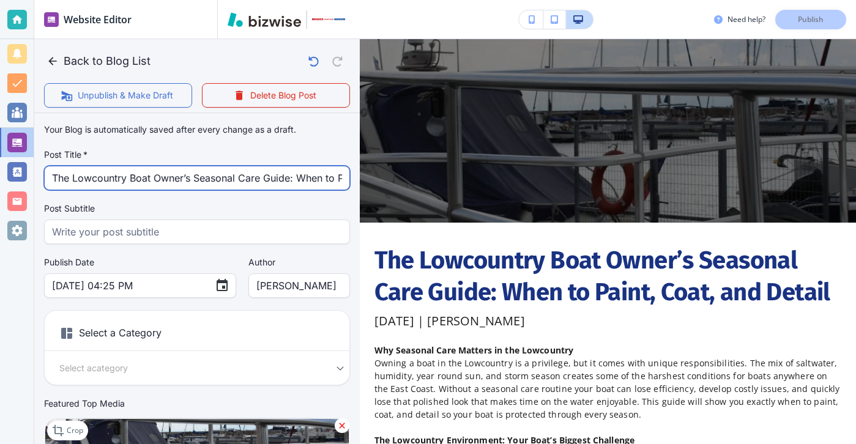
click at [275, 182] on input "The Lowcountry Boat Owner’s Seasonal Care Guide: When to Paint, Coat, and Detail" at bounding box center [197, 177] width 290 height 23
click at [275, 181] on input "The Lowcountry Boat Owner’s Seasonal Care Guide: When to Paint, Coat, and Detail" at bounding box center [197, 177] width 290 height 23
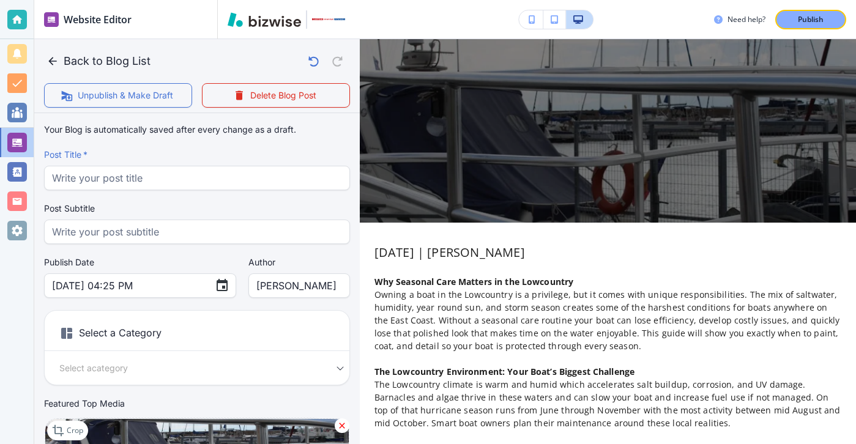
click at [19, 12] on div at bounding box center [17, 20] width 20 height 20
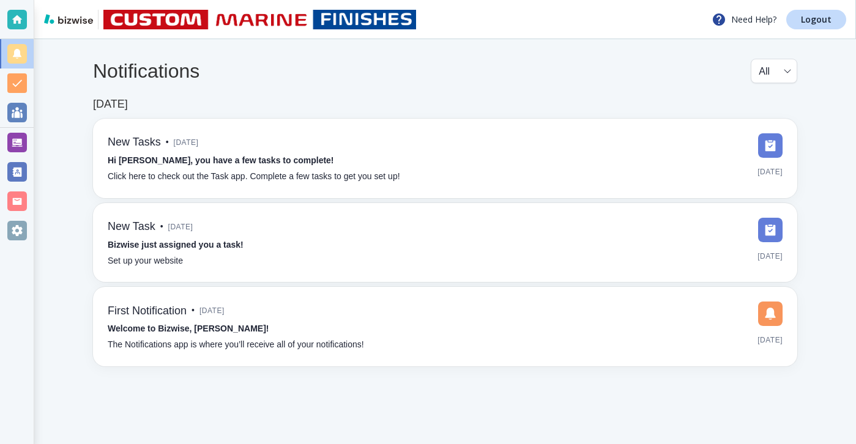
click at [839, 37] on div "Need Help? Logout" at bounding box center [444, 19] width 821 height 39
click at [838, 30] on div "Need Help? Logout" at bounding box center [444, 19] width 821 height 39
click at [834, 29] on link "Logout" at bounding box center [816, 20] width 60 height 20
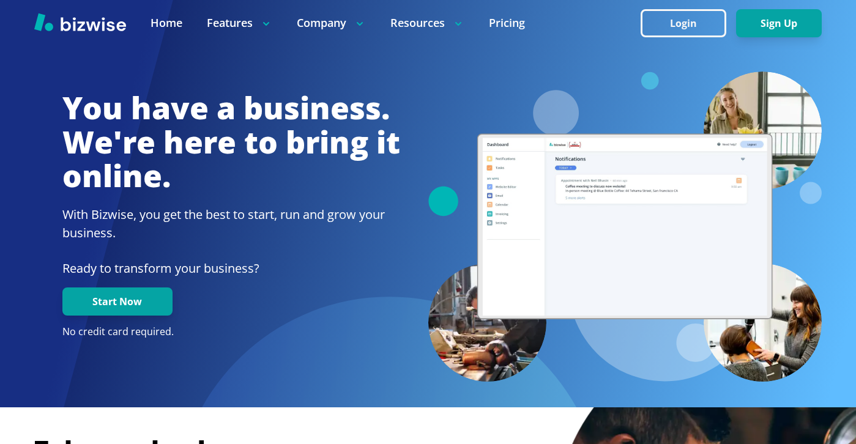
click at [697, 5] on div at bounding box center [428, 23] width 856 height 46
click at [694, 34] on button "Login" at bounding box center [683, 23] width 86 height 28
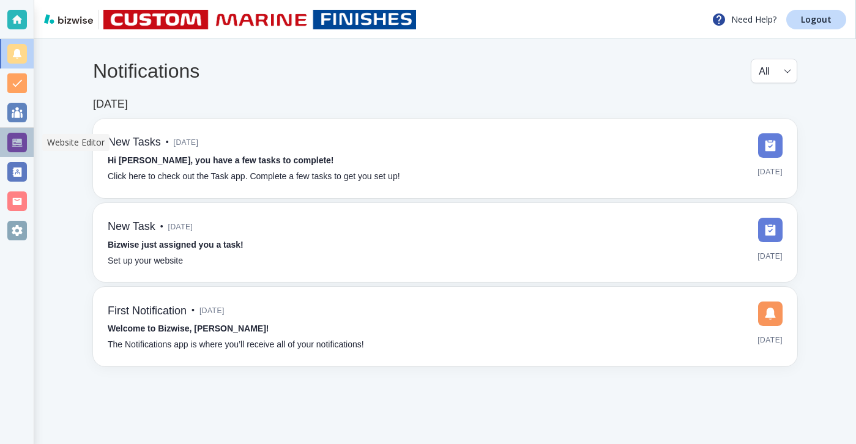
click at [24, 148] on div at bounding box center [17, 143] width 20 height 20
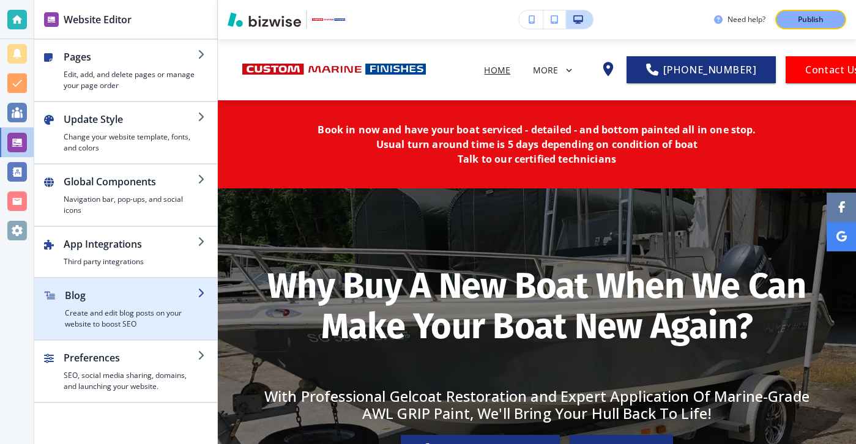
click at [149, 301] on h2 "Blog" at bounding box center [131, 295] width 133 height 15
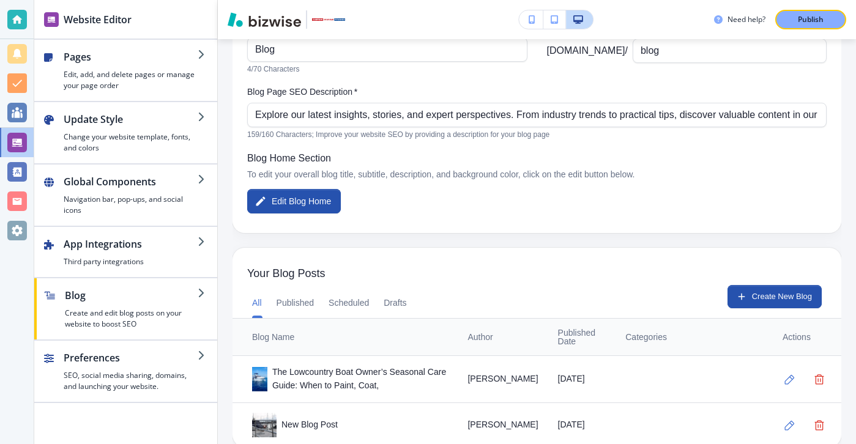
scroll to position [147, 0]
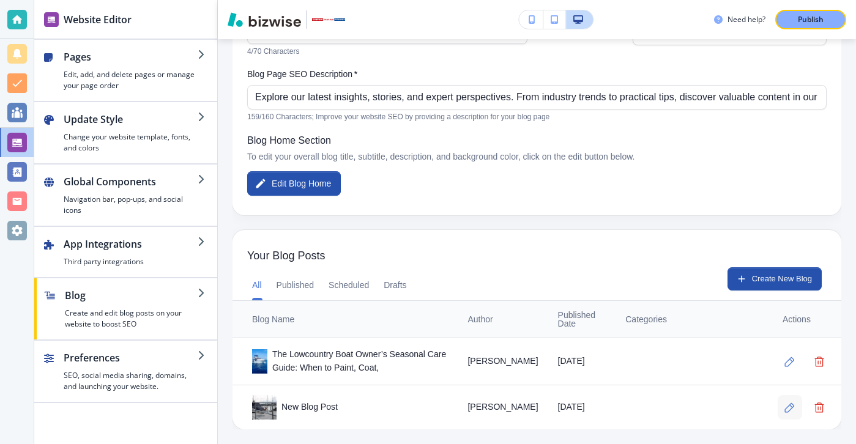
click at [778, 407] on button "button" at bounding box center [789, 407] width 24 height 24
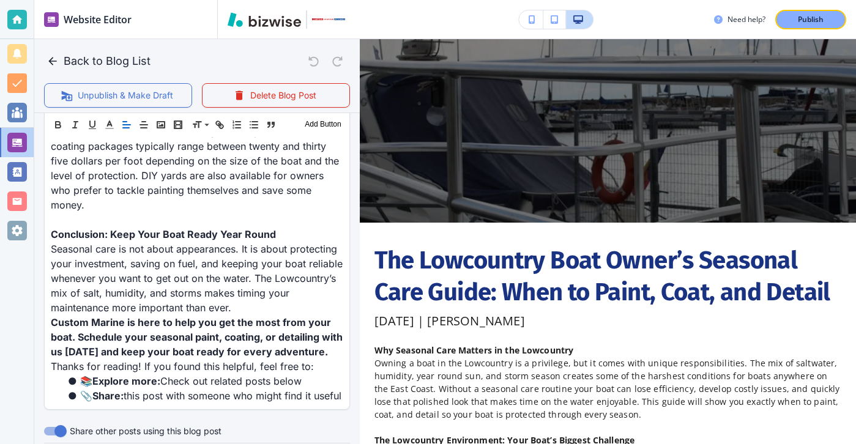
scroll to position [1873, 0]
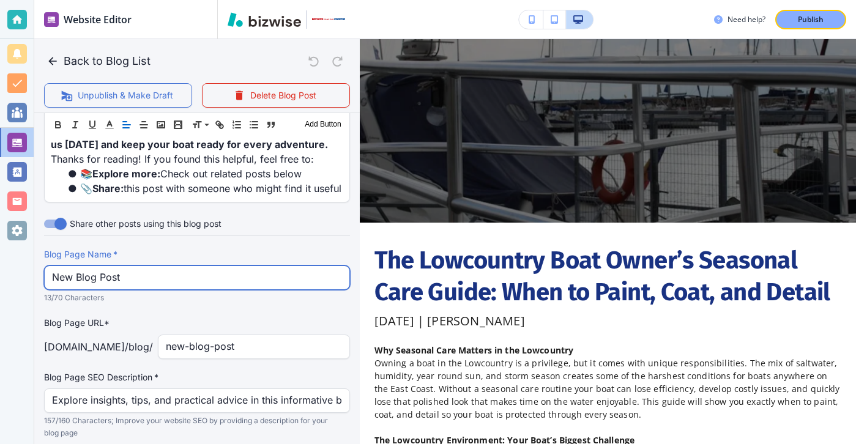
click at [235, 266] on input "New Blog Post" at bounding box center [197, 277] width 290 height 23
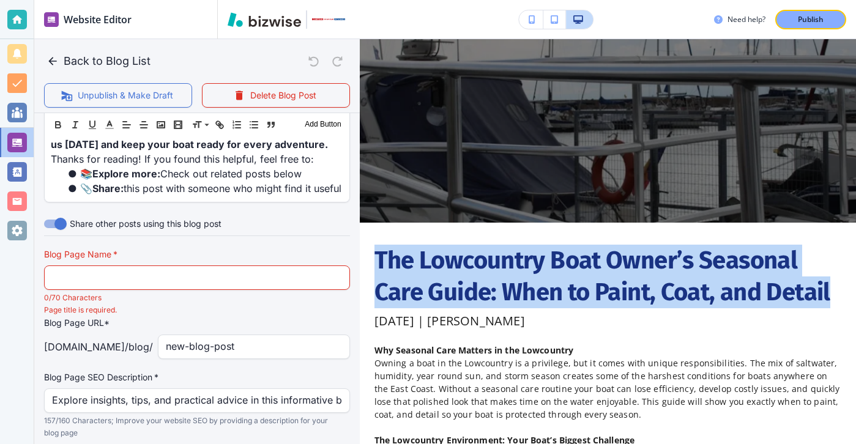
drag, startPoint x: 840, startPoint y: 298, endPoint x: 377, endPoint y: 253, distance: 465.7
copy h1 "The Lowcountry Boat Owner’s Seasonal Care Guide: When to Paint, Coat, and Detail"
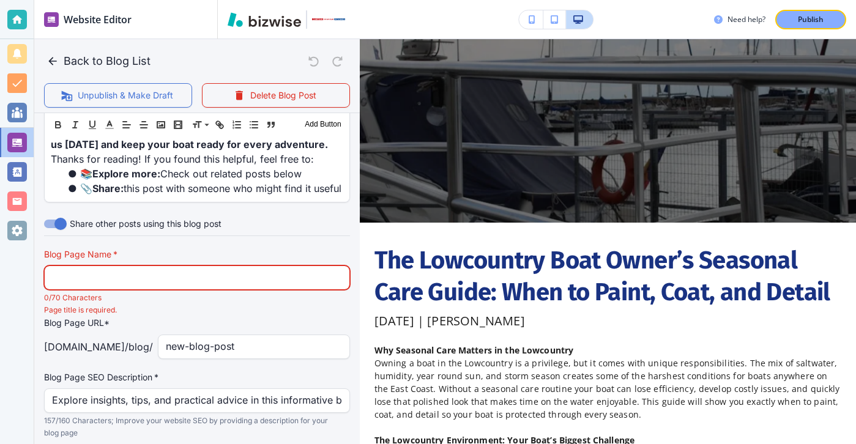
click at [233, 266] on input "text" at bounding box center [197, 277] width 290 height 23
paste input "The Lowcountry Boat Owner’s Seasonal Care Guide: When to Paint, Coat,"
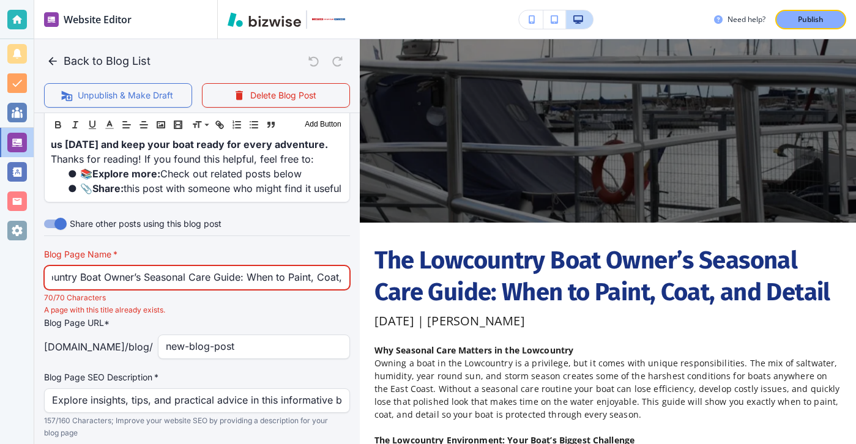
type input "The Lowcountry Boat Owner’s Seasonal Care Guide: When to Paint, Coat,"
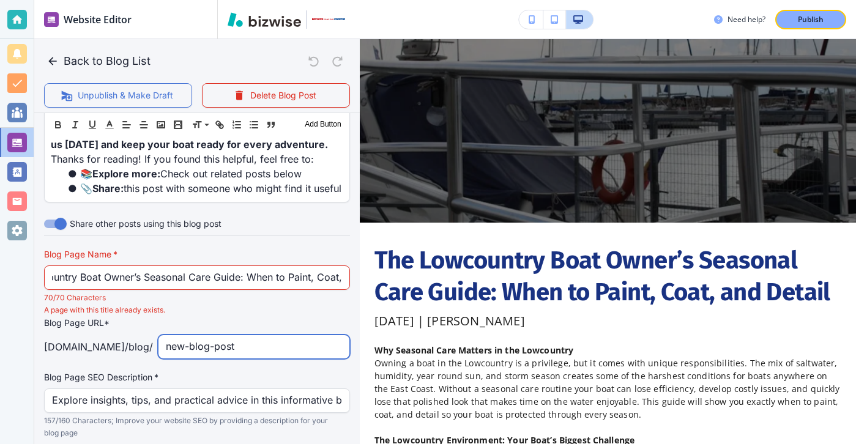
scroll to position [0, 0]
drag, startPoint x: 318, startPoint y: 292, endPoint x: 359, endPoint y: 315, distance: 46.8
click at [855, 315] on div "Back to Blog List Unpublish & Make Draft Delete Blog Post Your Blog is automati…" at bounding box center [856, 222] width 0 height 444
click at [251, 335] on input "the-low-county-boa" at bounding box center [254, 346] width 176 height 23
click at [272, 335] on input "the-lowcounty-boa" at bounding box center [254, 346] width 176 height 23
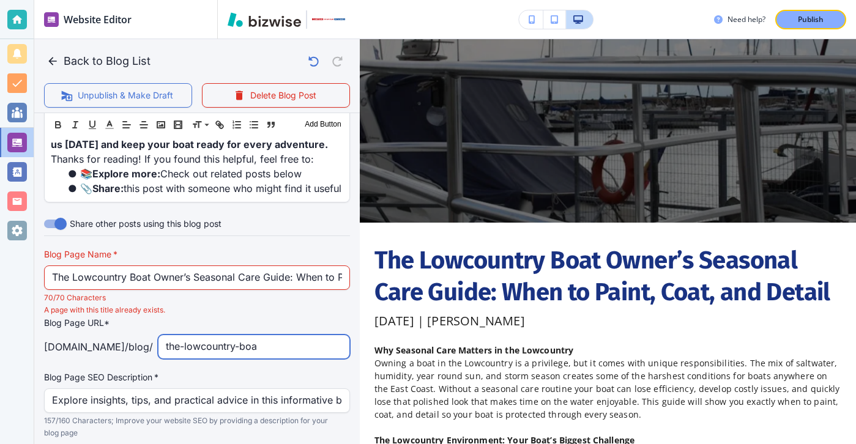
click at [312, 335] on input "the-lowcountry-boa" at bounding box center [254, 346] width 176 height 23
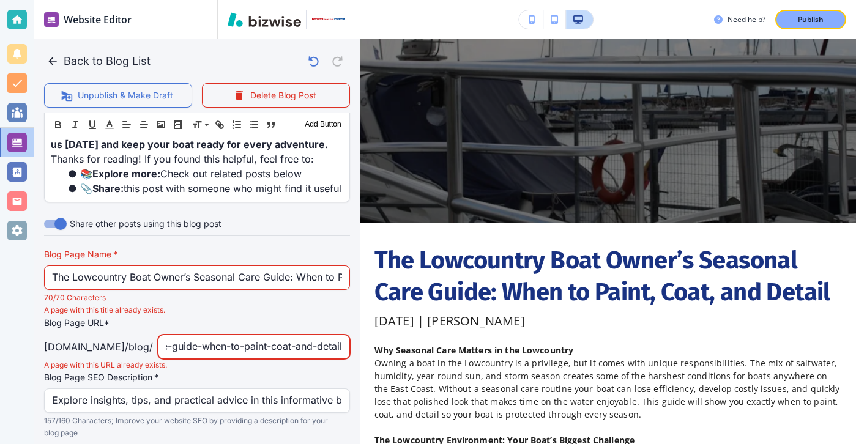
scroll to position [0, 248]
type input "the-lowcountry-boat-owners-seasonal-care-guide-when-to-paint-coat-and-detail"
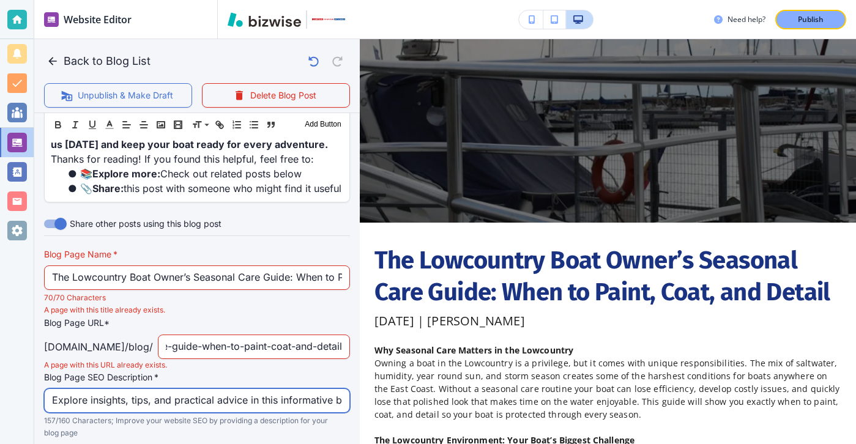
click at [286, 389] on input "Explore insights, tips, and practical advice in this informative blog post. Dis…" at bounding box center [197, 400] width 290 height 23
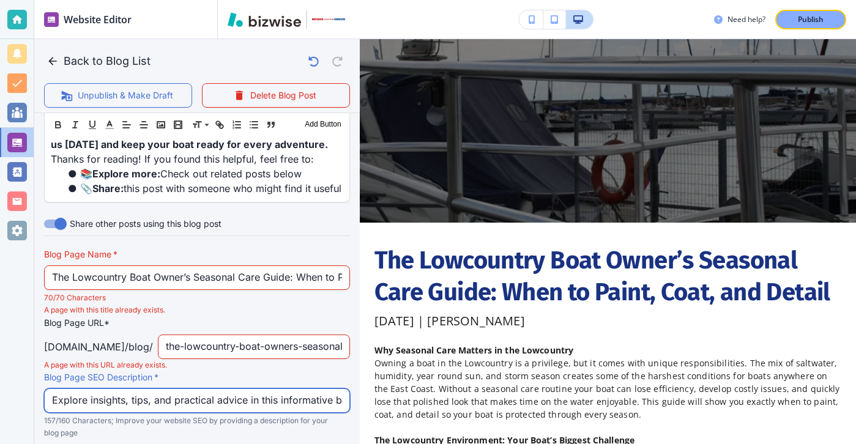
click at [286, 389] on input "Explore insights, tips, and practical advice in this informative blog post. Dis…" at bounding box center [197, 400] width 290 height 23
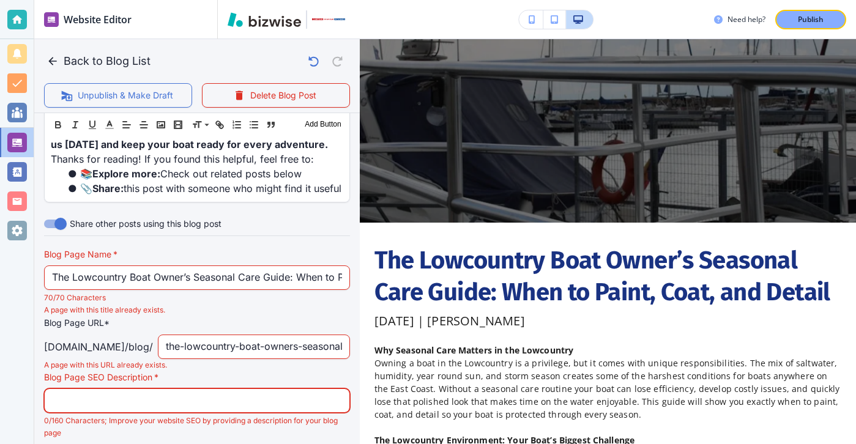
paste input "Learn the best times to paint, coat, and detail your boat in the Lowcountry. Cu…"
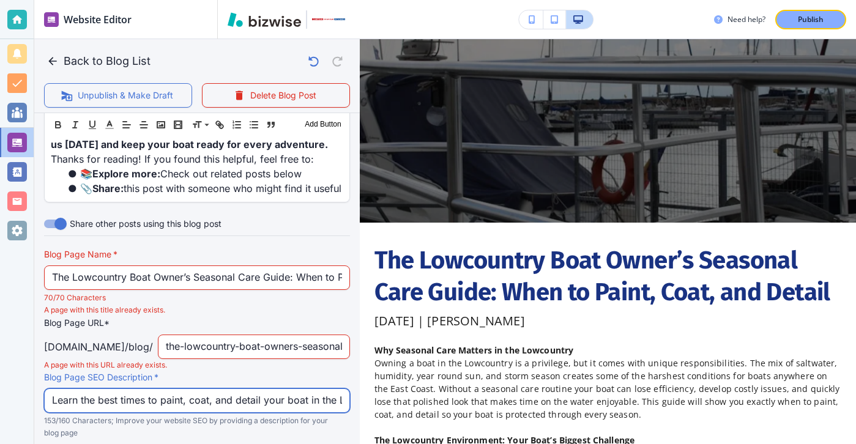
scroll to position [0, 428]
type input "Learn the best times to paint, coat, and detail your boat in the Lowcountry. Cu…"
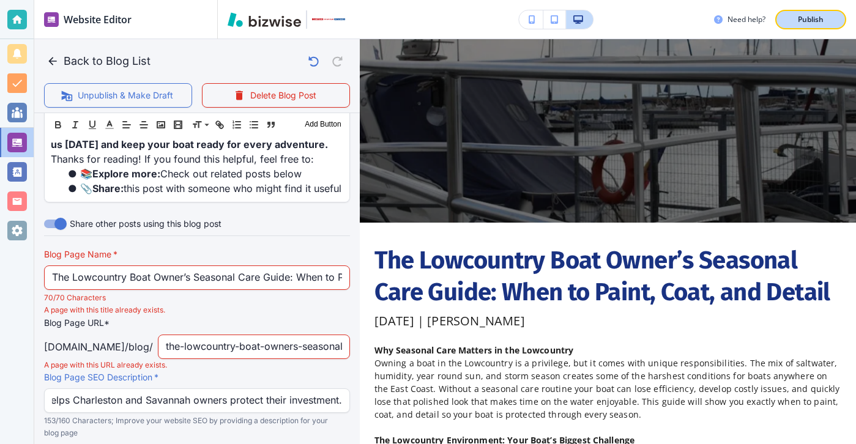
scroll to position [0, 0]
click at [825, 22] on div "Publish" at bounding box center [810, 19] width 39 height 11
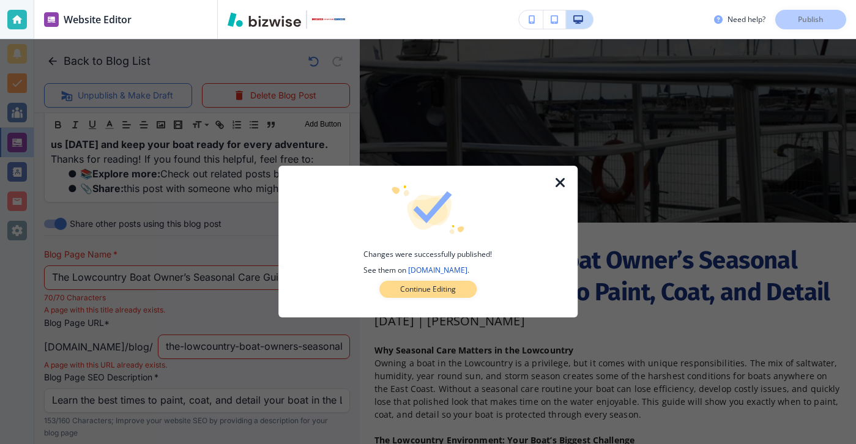
click at [409, 290] on p "Continue Editing" at bounding box center [428, 289] width 56 height 11
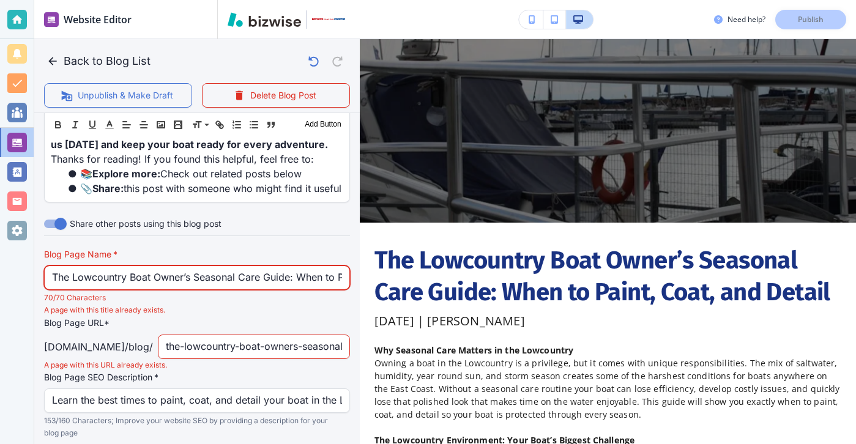
click at [338, 266] on input "The Lowcountry Boat Owner’s Seasonal Care Guide: When to Paint, Coat," at bounding box center [197, 277] width 290 height 23
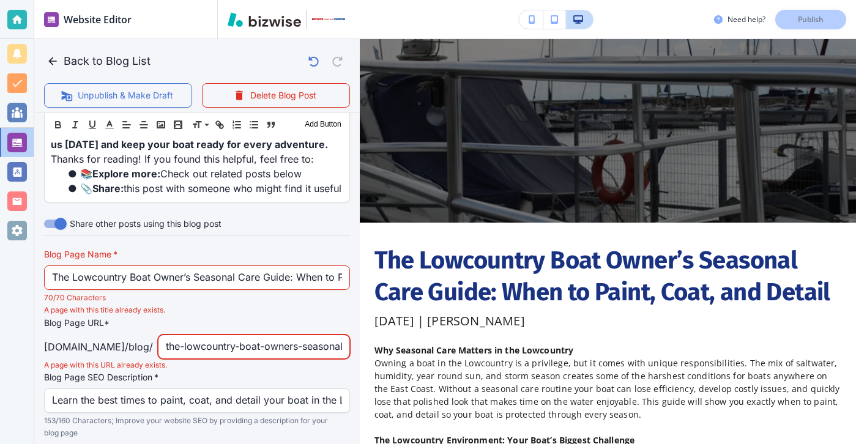
click at [337, 335] on input "the-lowcountry-boat-owners-seasonal-care-guide-when-to-paint-coat-and-detail" at bounding box center [254, 346] width 176 height 23
click at [336, 316] on p "Blog Page URL*" at bounding box center [197, 322] width 306 height 13
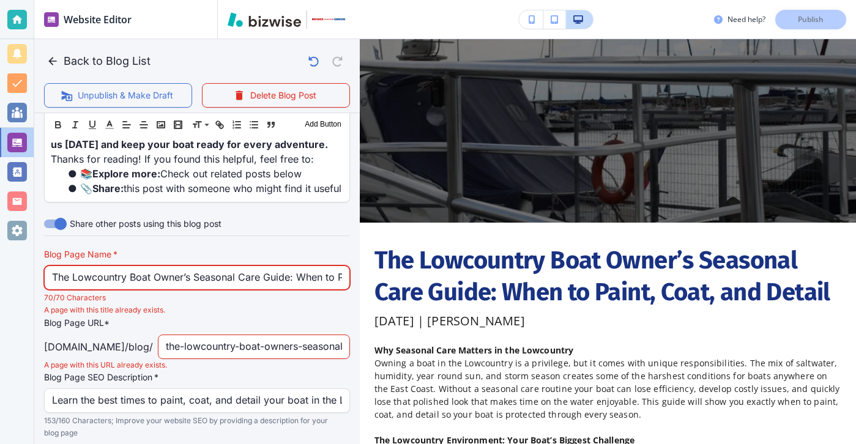
click at [332, 266] on input "The Lowcountry Boat Owner’s Seasonal Care Guide: When to Paint, Coat," at bounding box center [197, 277] width 290 height 23
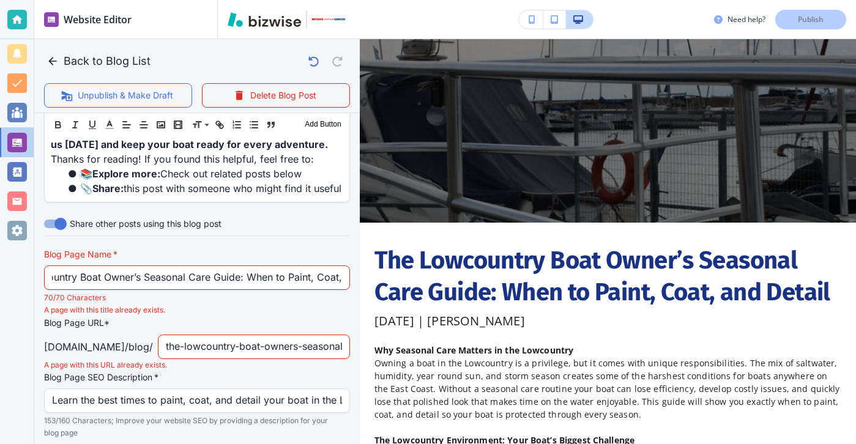
click at [70, 54] on button "Back to Blog List" at bounding box center [99, 61] width 111 height 24
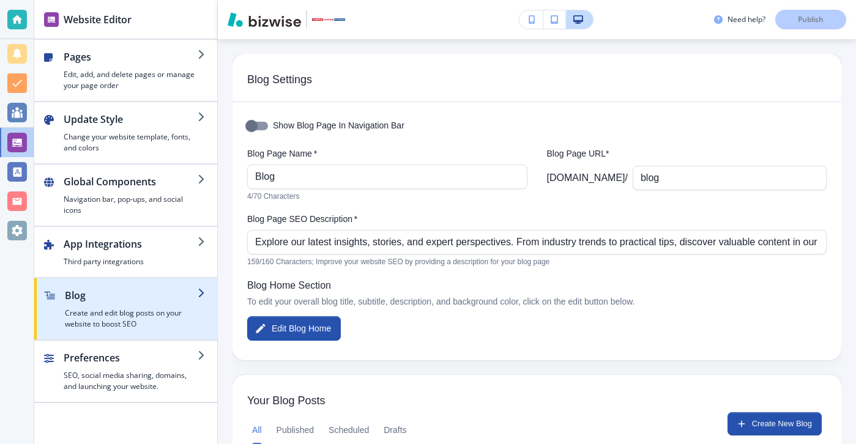
click at [160, 281] on div "button" at bounding box center [125, 283] width 183 height 10
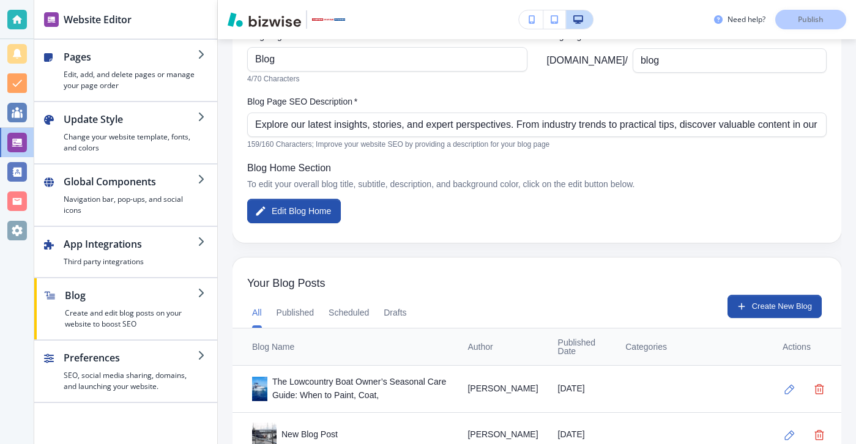
scroll to position [147, 0]
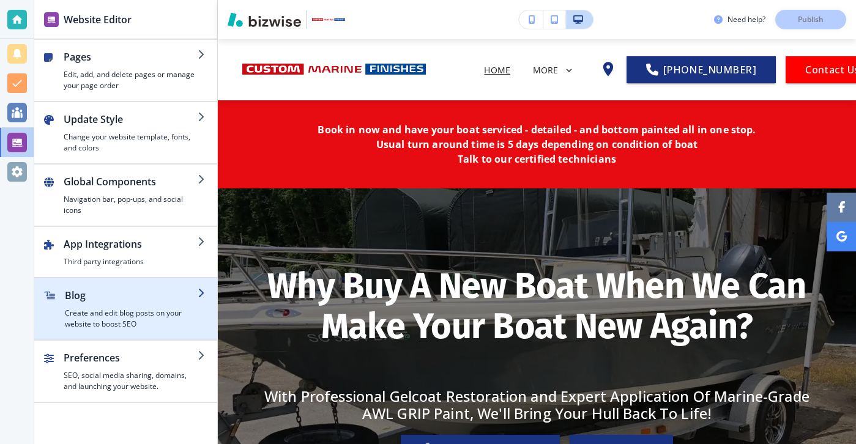
click at [87, 321] on h4 "Create and edit blog posts on your website to boost SEO" at bounding box center [131, 319] width 133 height 22
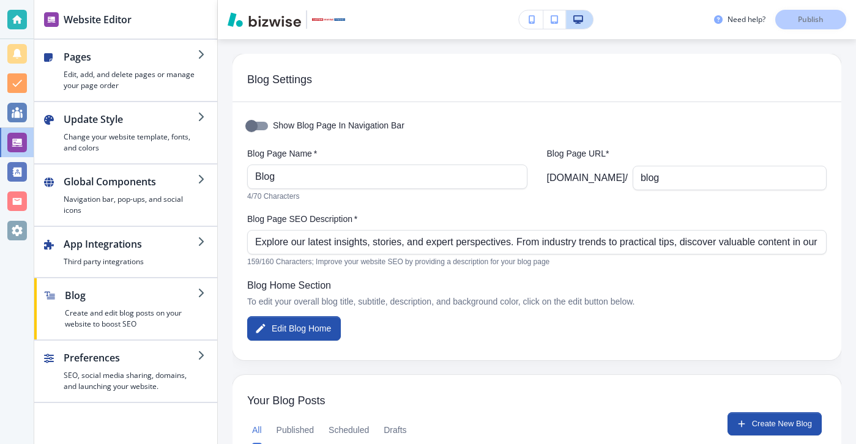
scroll to position [147, 0]
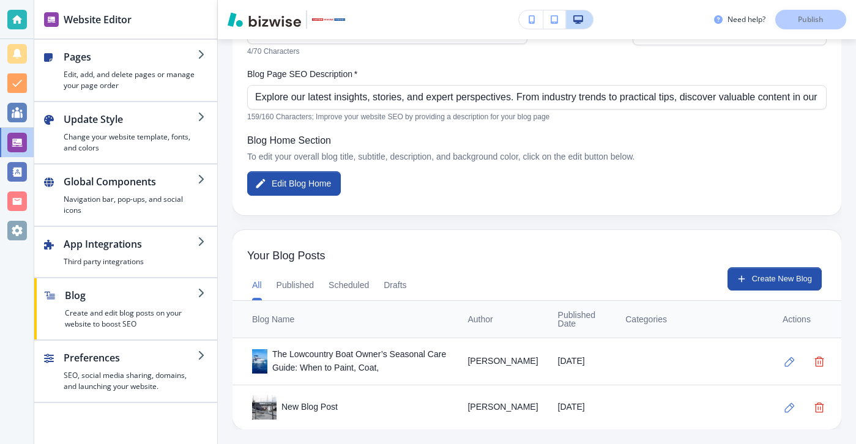
click at [373, 375] on td "The Lowcountry Boat Owner’s Seasonal Care Guide: When to Paint, Coat," at bounding box center [344, 361] width 225 height 47
click at [354, 352] on div "The Lowcountry Boat Owner’s Seasonal Care Guide: When to Paint, Coat," at bounding box center [350, 361] width 196 height 27
click at [798, 365] on button "button" at bounding box center [789, 361] width 24 height 24
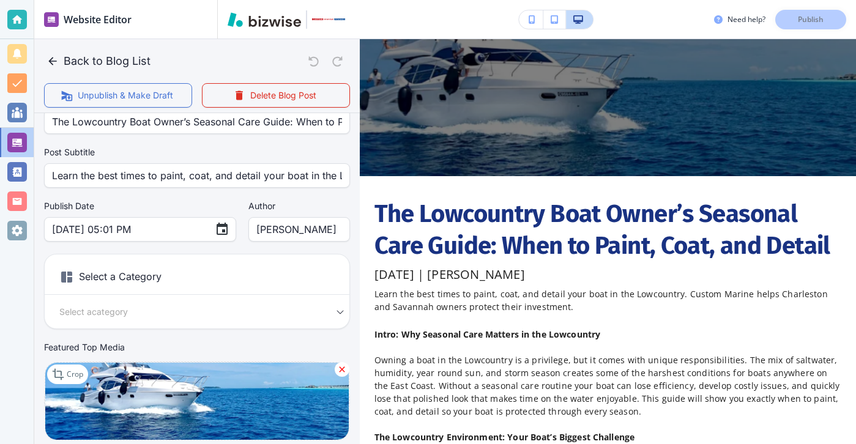
scroll to position [0, 0]
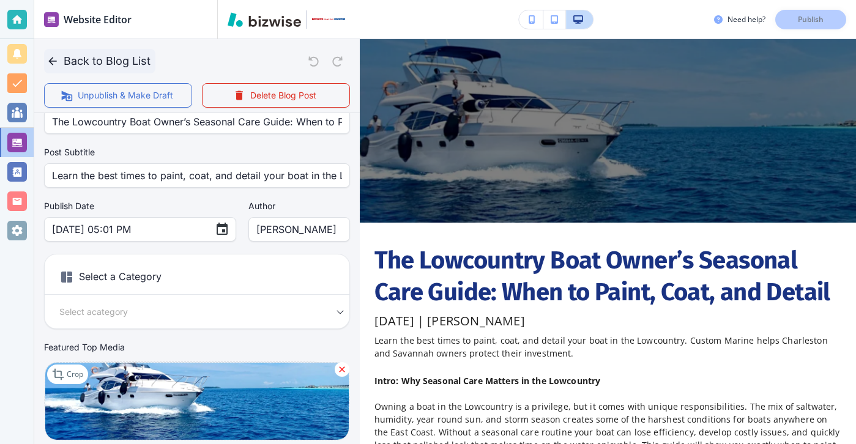
click at [65, 54] on button "Back to Blog List" at bounding box center [99, 61] width 111 height 24
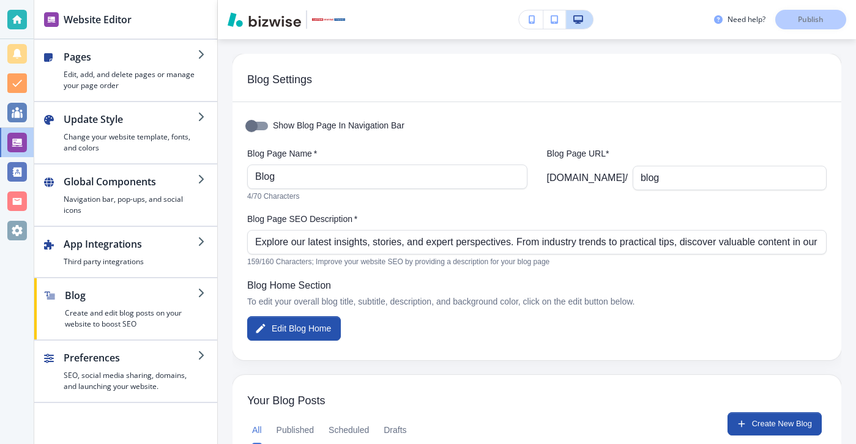
scroll to position [147, 0]
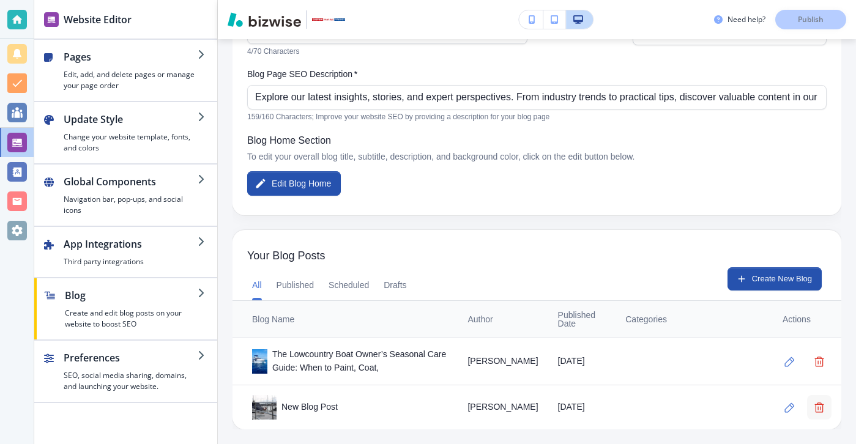
click at [828, 409] on button "button" at bounding box center [819, 407] width 24 height 24
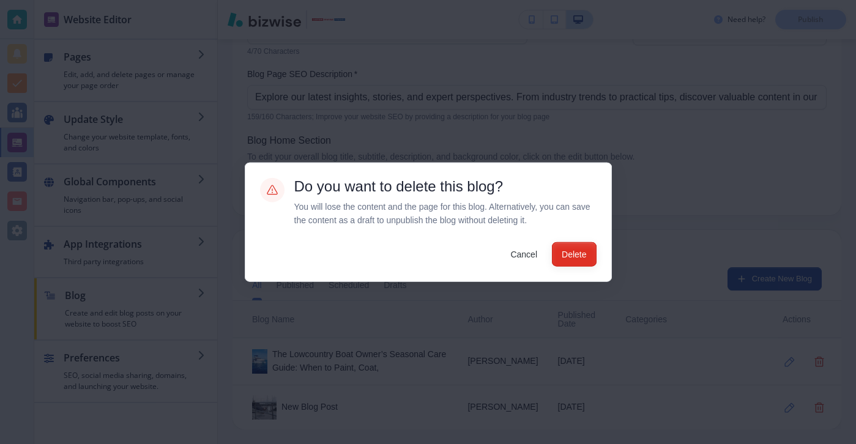
click at [580, 254] on button "Delete" at bounding box center [574, 254] width 44 height 24
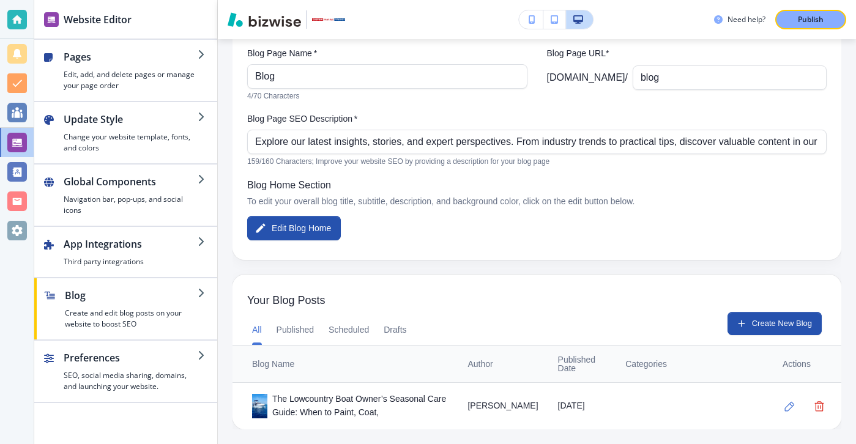
scroll to position [100, 0]
